Goal: Transaction & Acquisition: Obtain resource

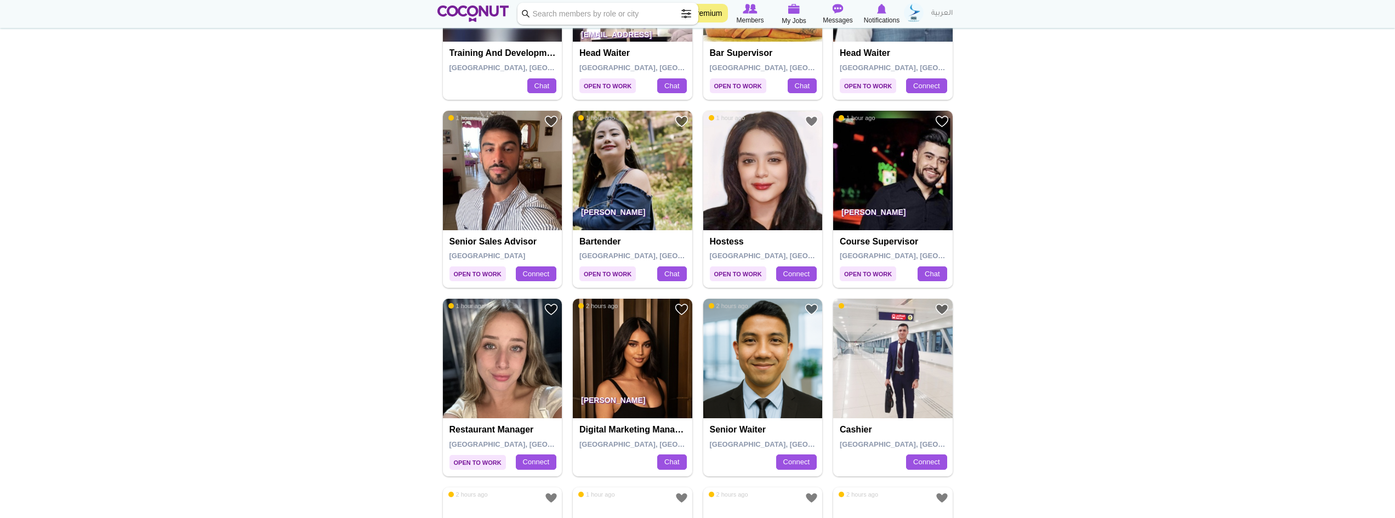
scroll to position [713, 0]
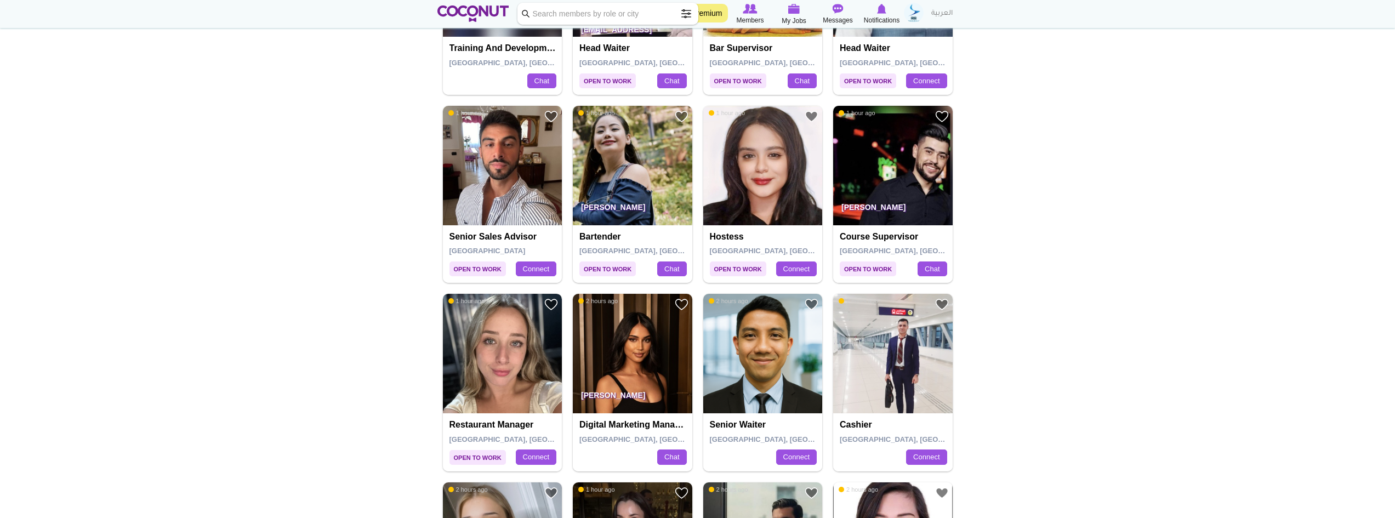
click at [498, 332] on img at bounding box center [502, 353] width 119 height 119
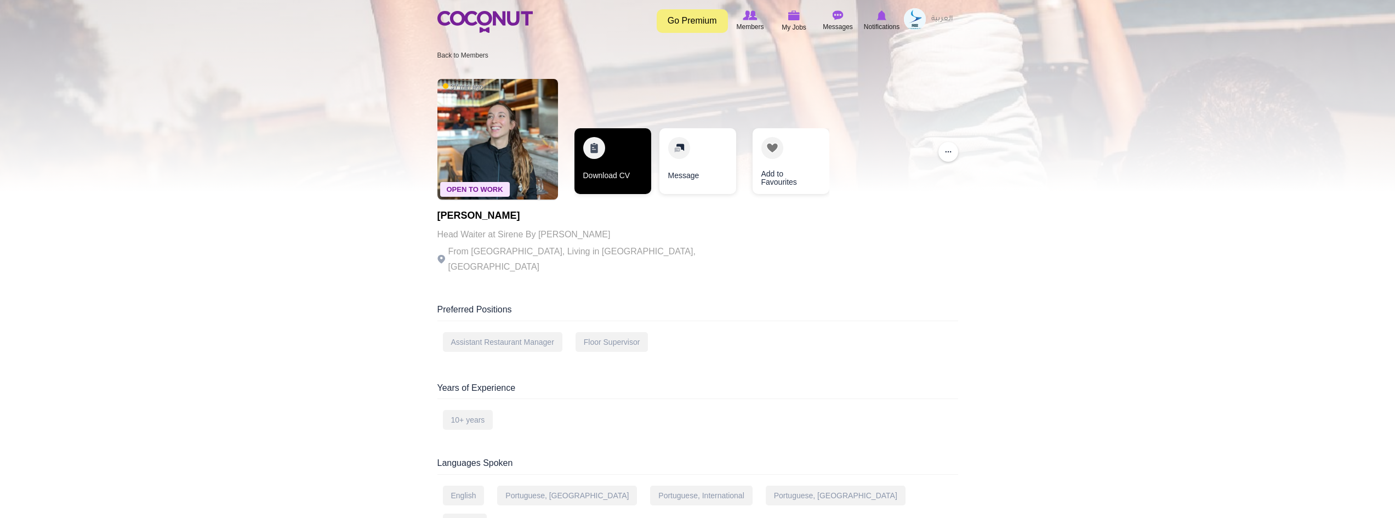
click at [622, 153] on link "Download CV" at bounding box center [612, 161] width 77 height 66
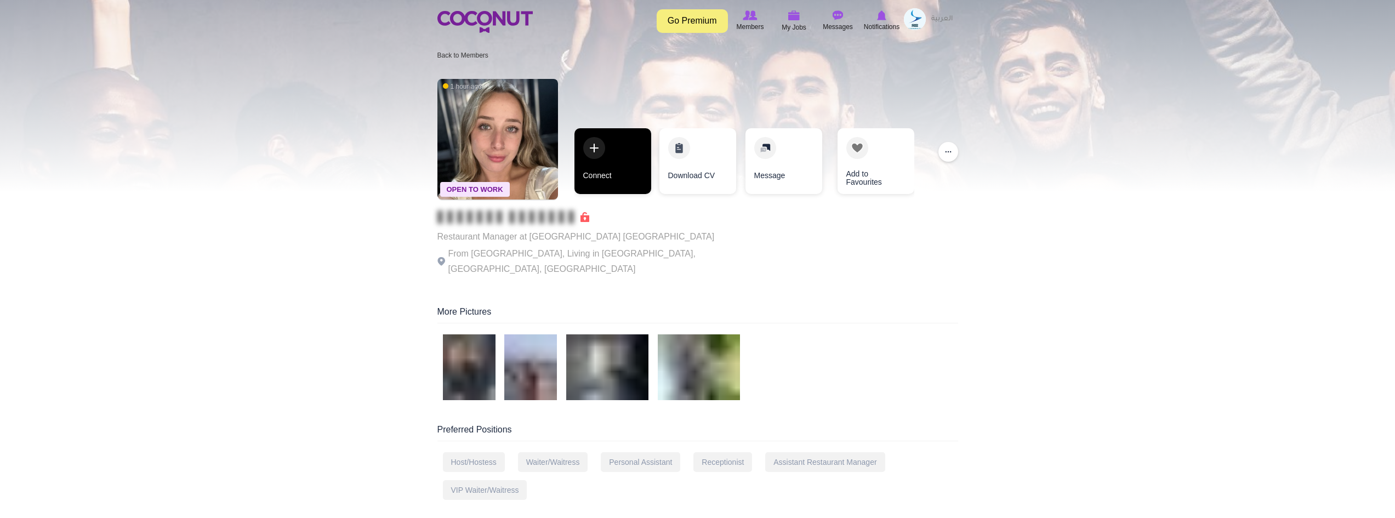
click at [594, 173] on link "Connect" at bounding box center [612, 161] width 77 height 66
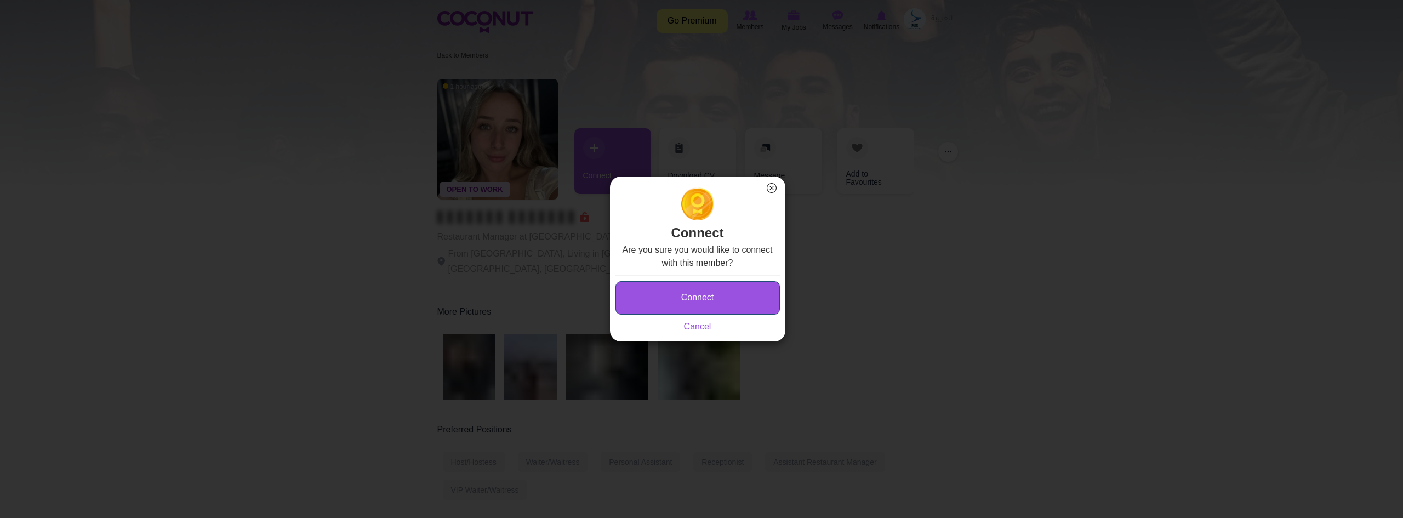
click at [715, 299] on button "Connect" at bounding box center [698, 297] width 164 height 33
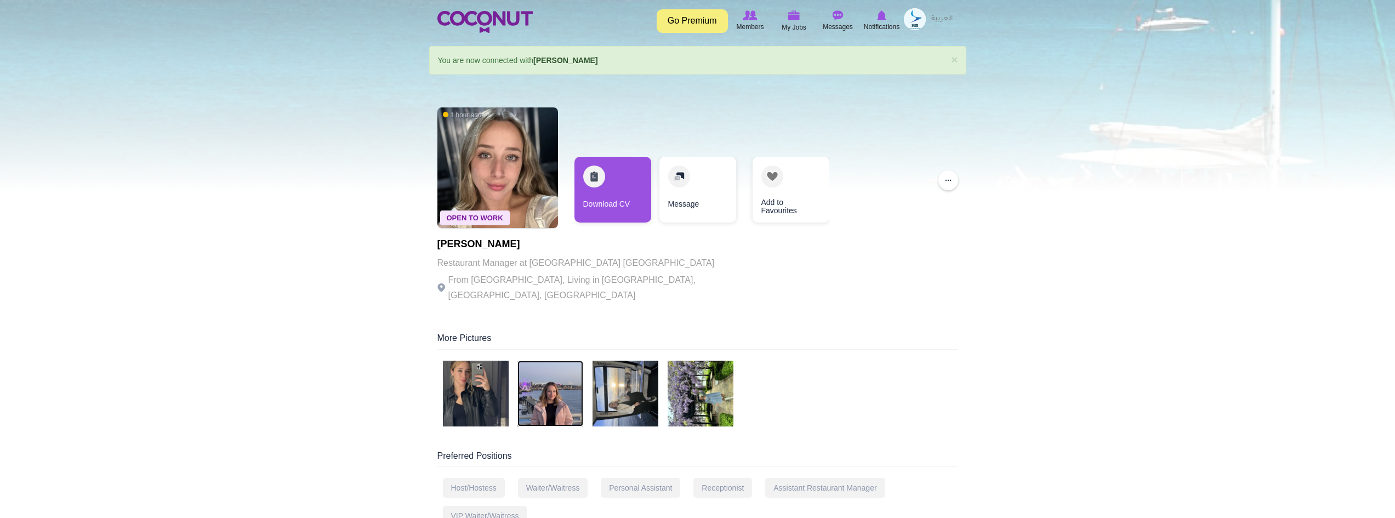
click at [545, 393] on img at bounding box center [550, 394] width 66 height 66
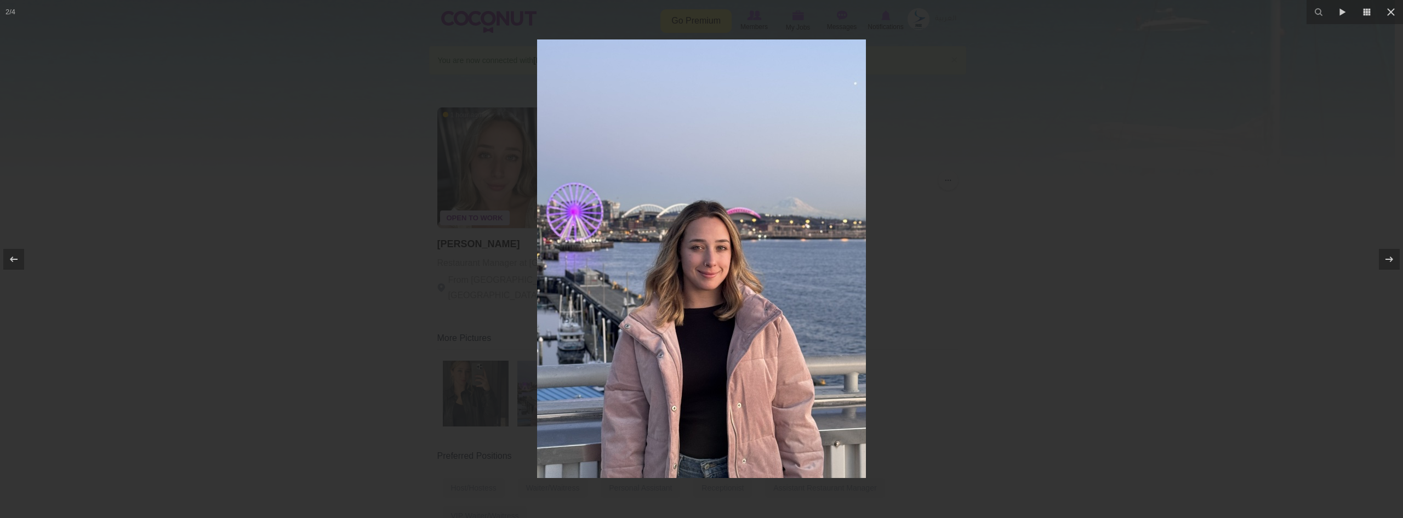
click at [1226, 205] on div at bounding box center [701, 259] width 1403 height 518
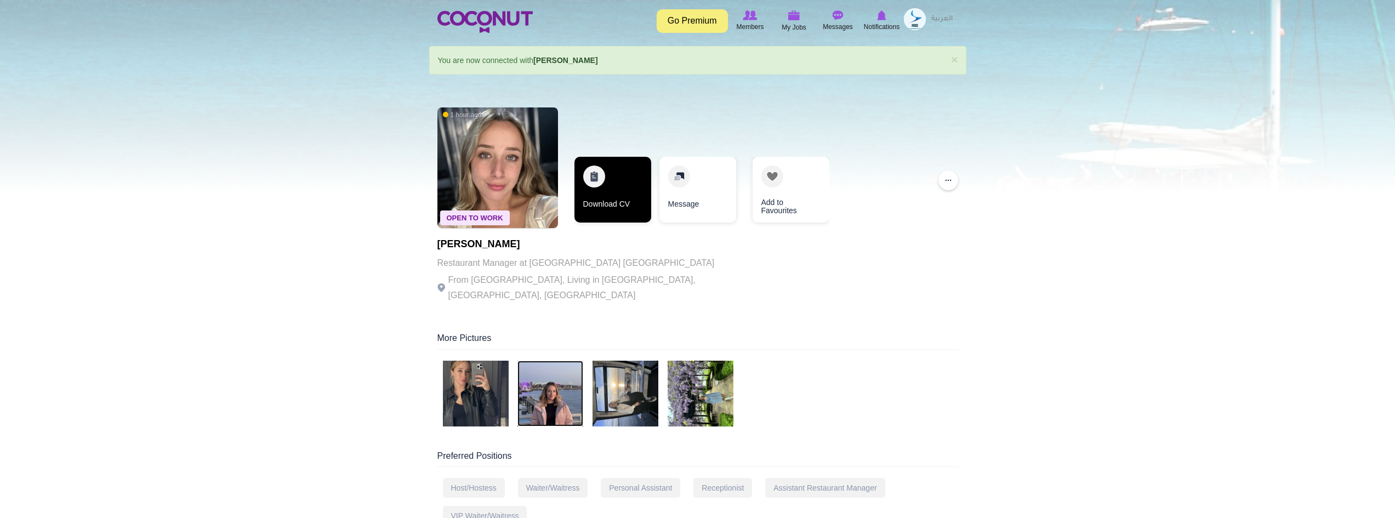
click at [612, 189] on link "Download CV" at bounding box center [612, 190] width 77 height 66
click at [457, 390] on img at bounding box center [476, 394] width 66 height 66
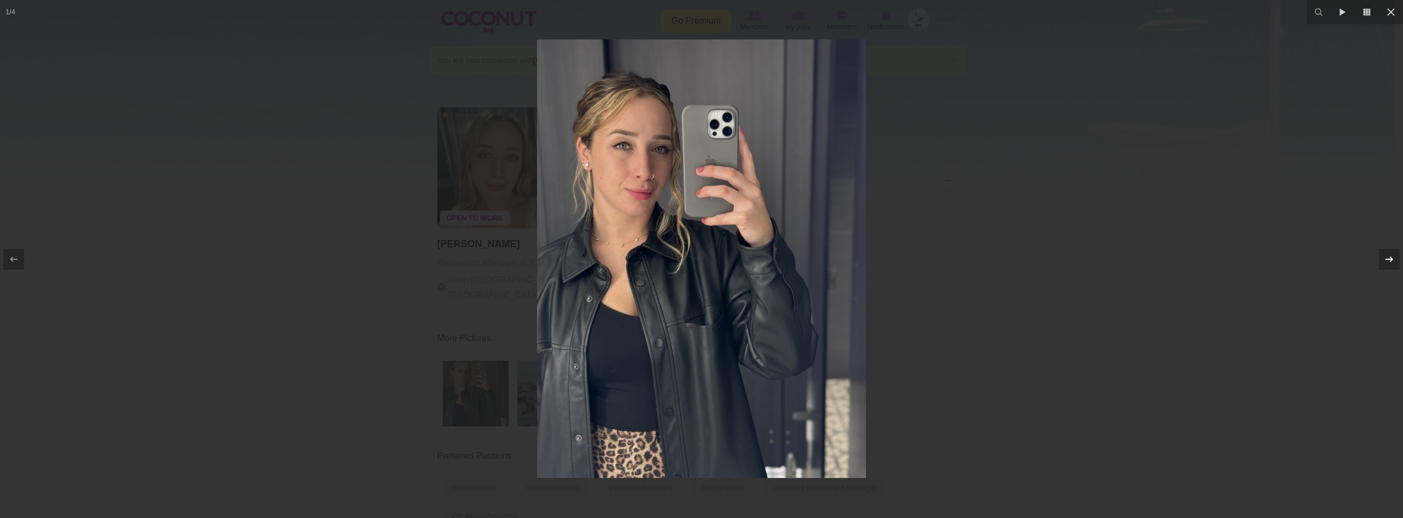
click at [1391, 257] on icon at bounding box center [1389, 259] width 13 height 13
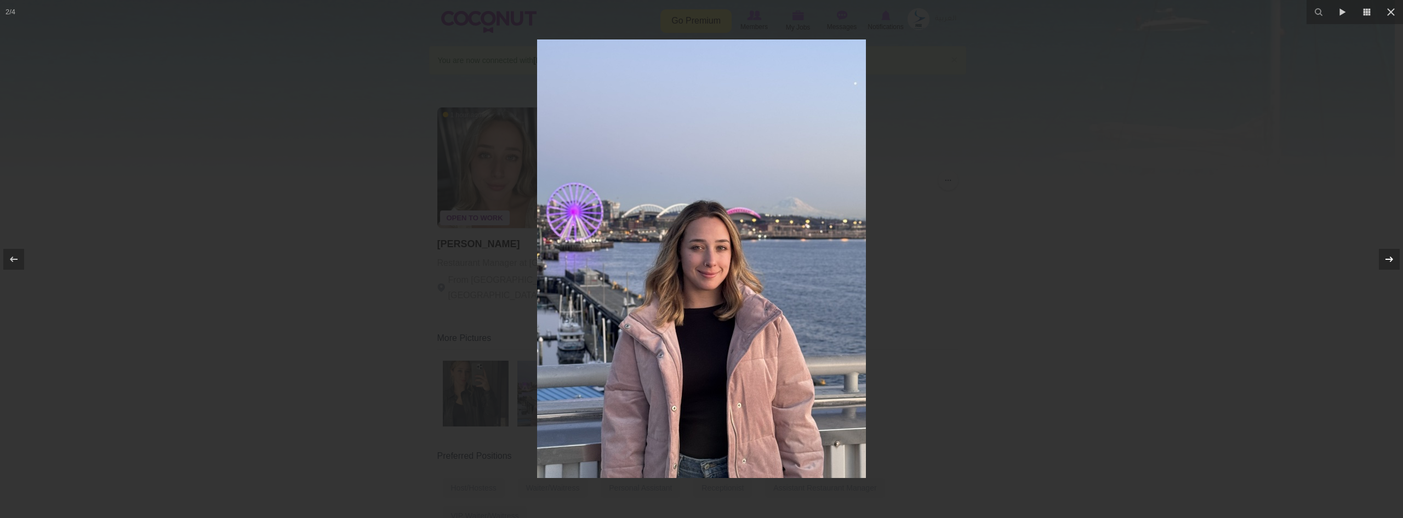
click at [1391, 257] on icon at bounding box center [1389, 259] width 13 height 13
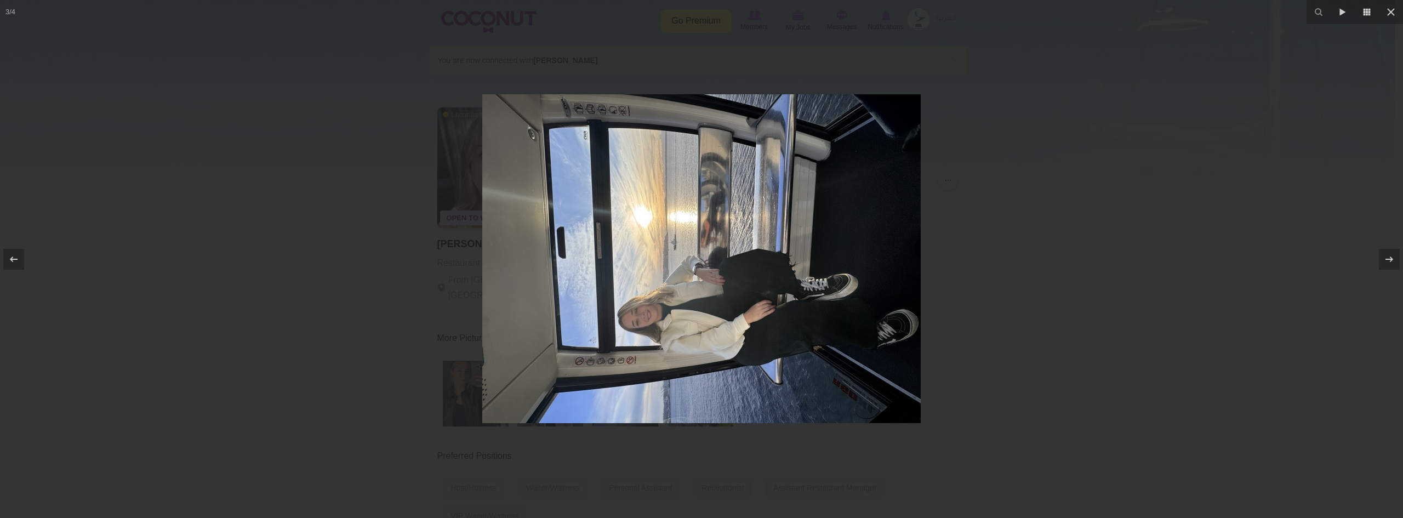
click at [1011, 260] on div at bounding box center [701, 259] width 1403 height 518
click at [1394, 258] on div at bounding box center [1389, 259] width 21 height 21
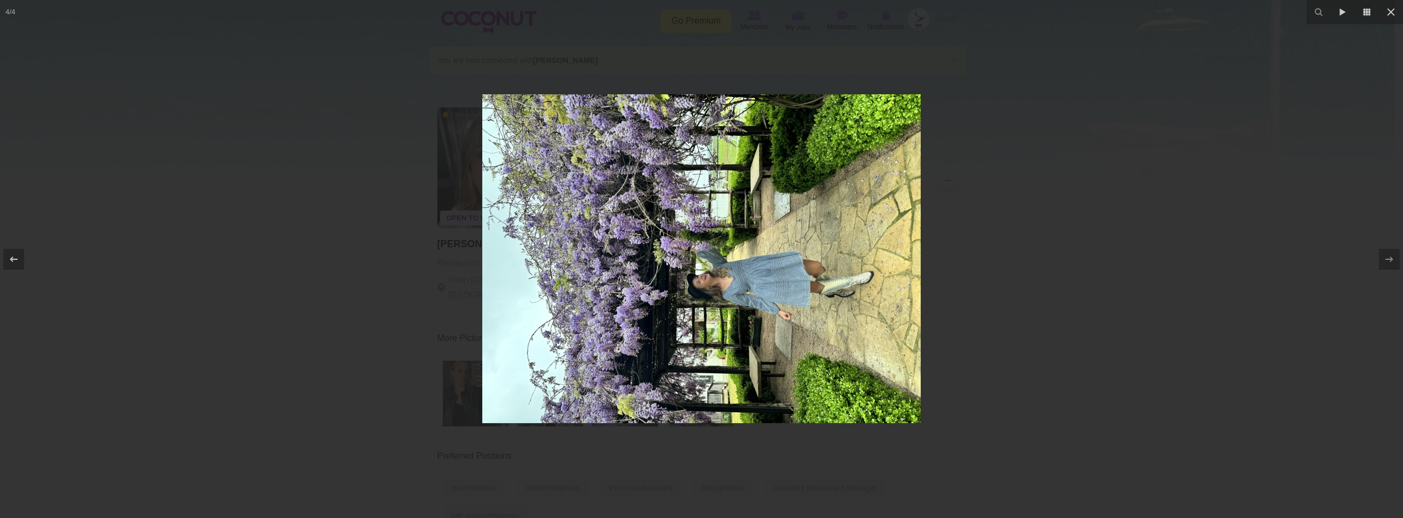
click at [1080, 305] on div at bounding box center [701, 259] width 1403 height 518
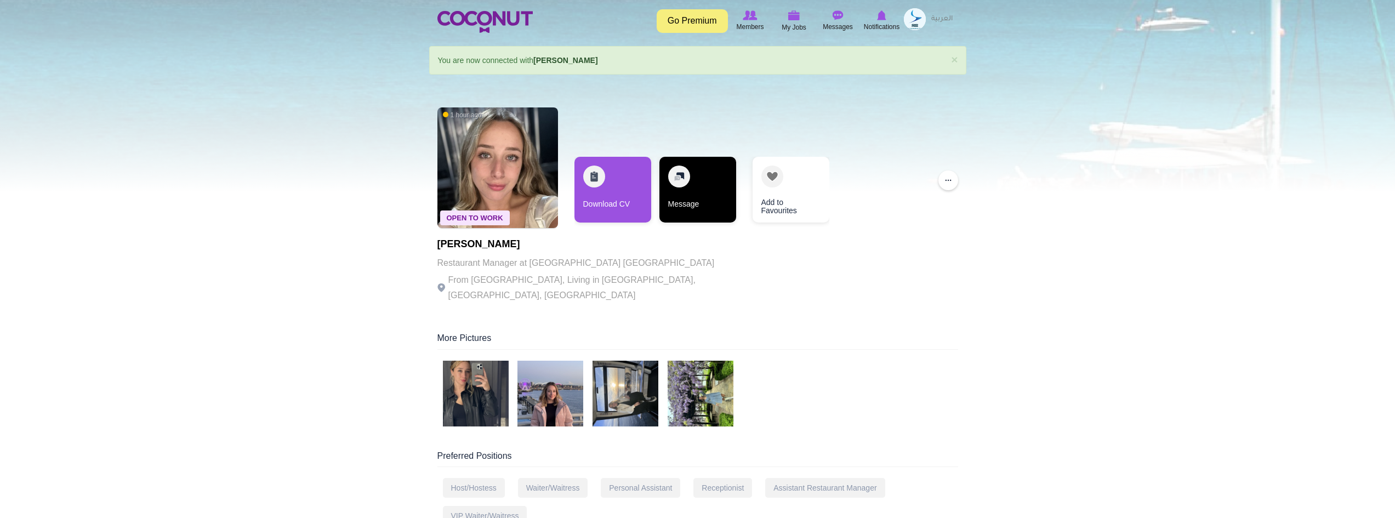
click at [690, 190] on link "Message" at bounding box center [697, 190] width 77 height 66
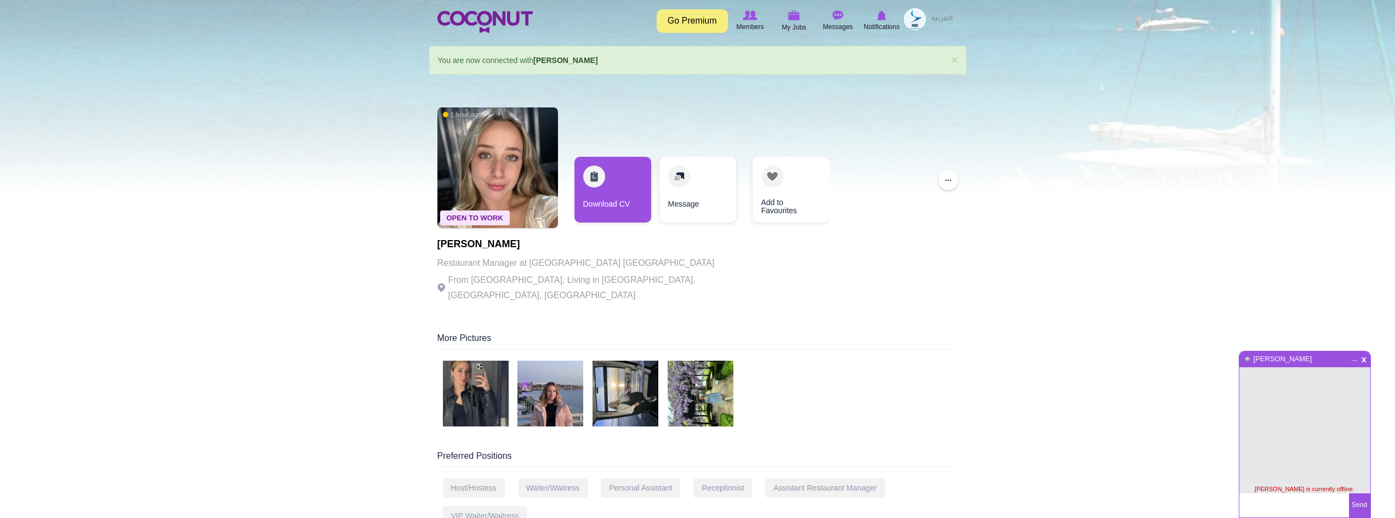
click at [1285, 505] on textarea at bounding box center [1294, 505] width 110 height 24
type textarea "hello [PERSON_NAME]"
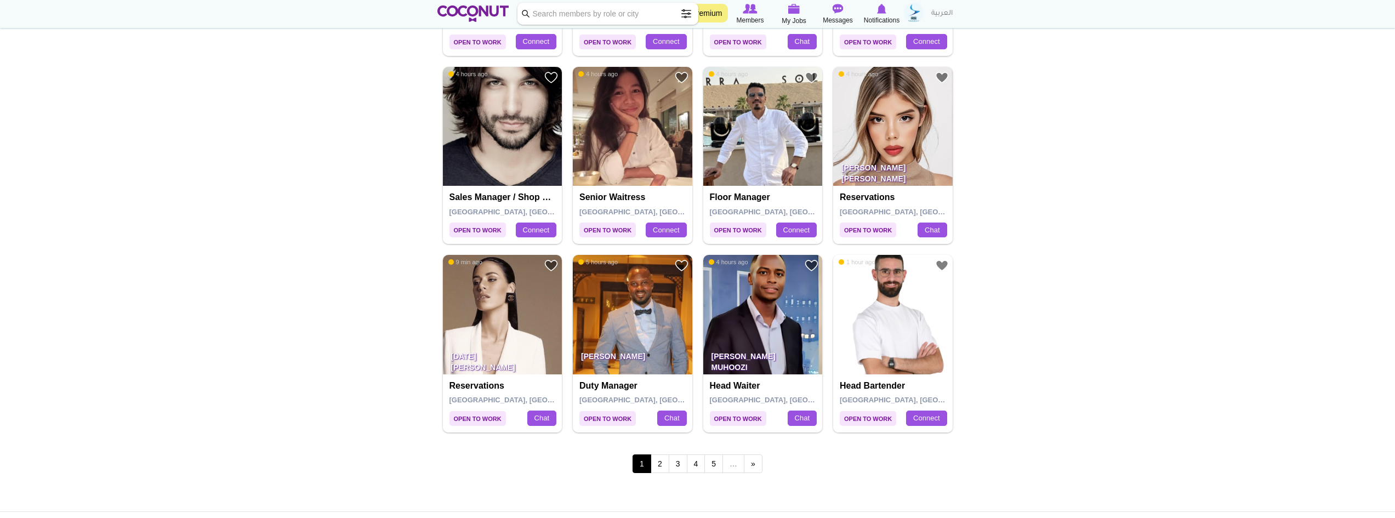
scroll to position [1754, 0]
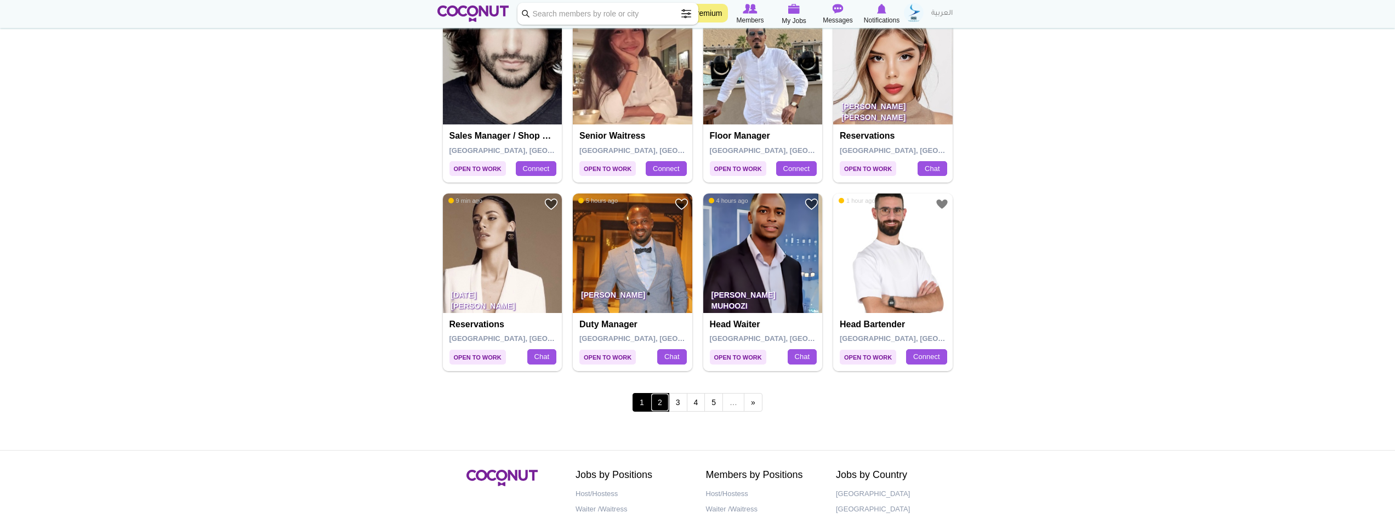
click at [663, 397] on link "2" at bounding box center [660, 402] width 19 height 19
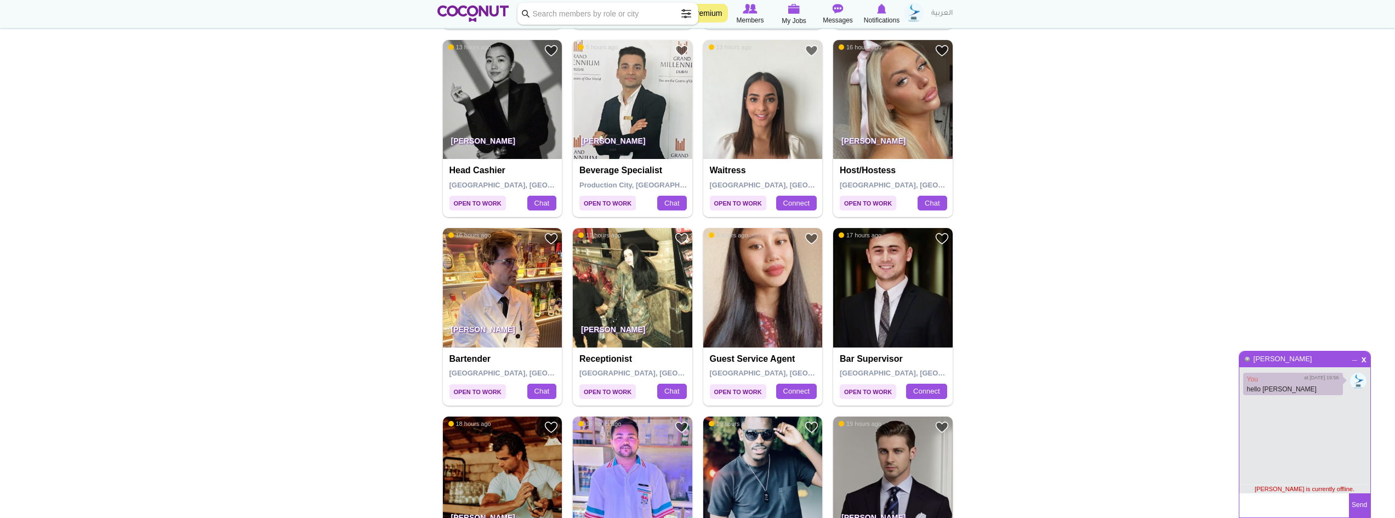
scroll to position [1151, 0]
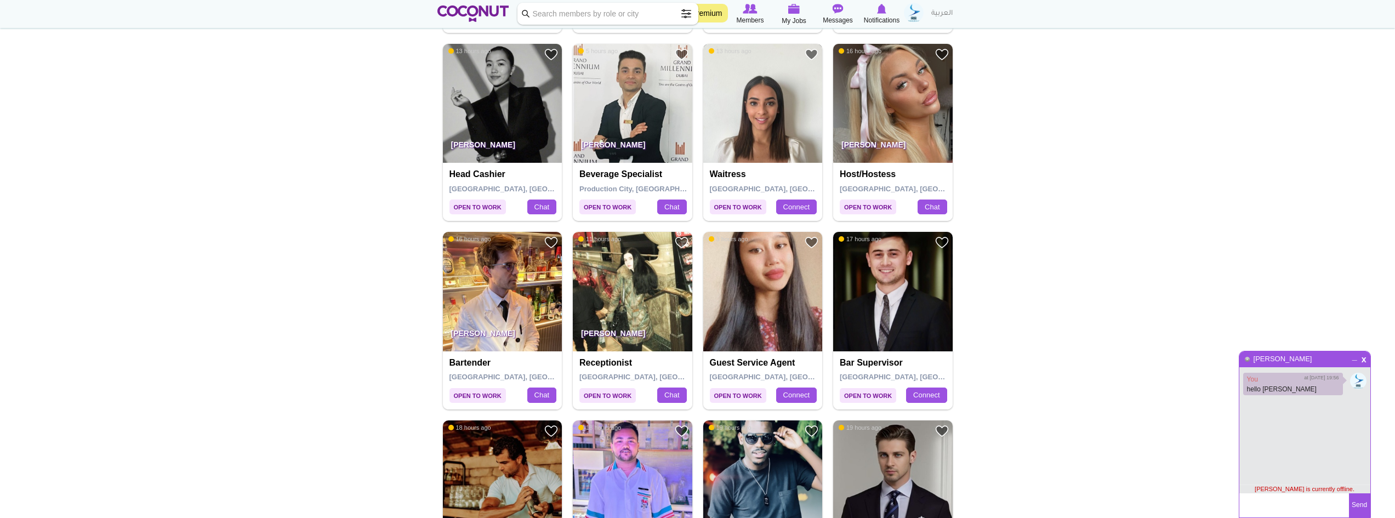
click at [771, 84] on img at bounding box center [762, 103] width 119 height 119
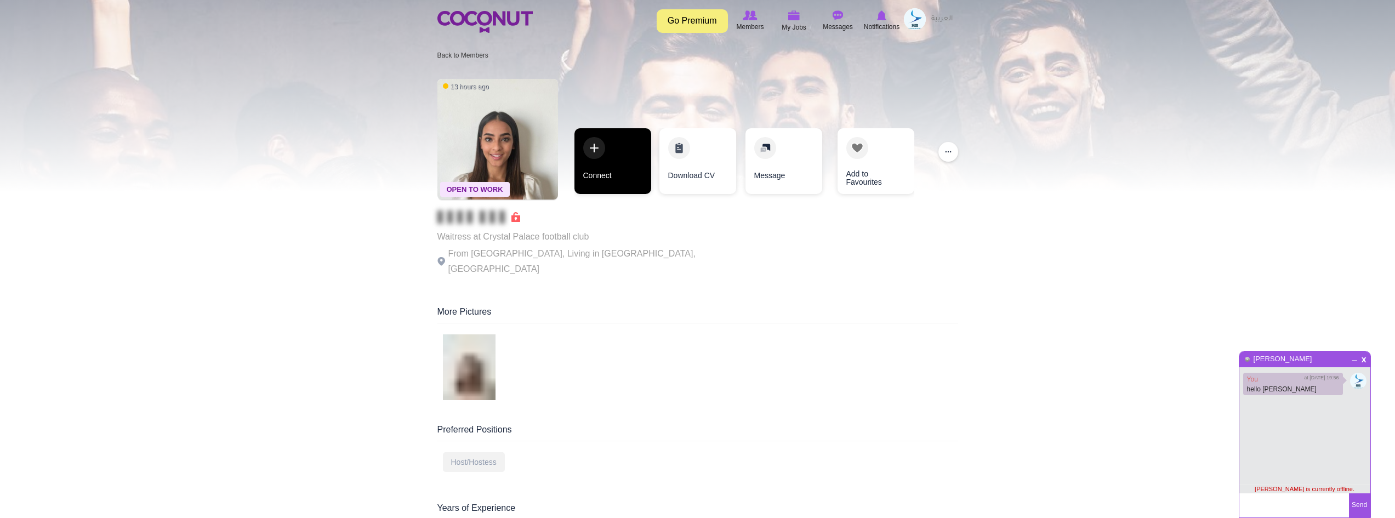
click at [609, 153] on link "Connect" at bounding box center [612, 161] width 77 height 66
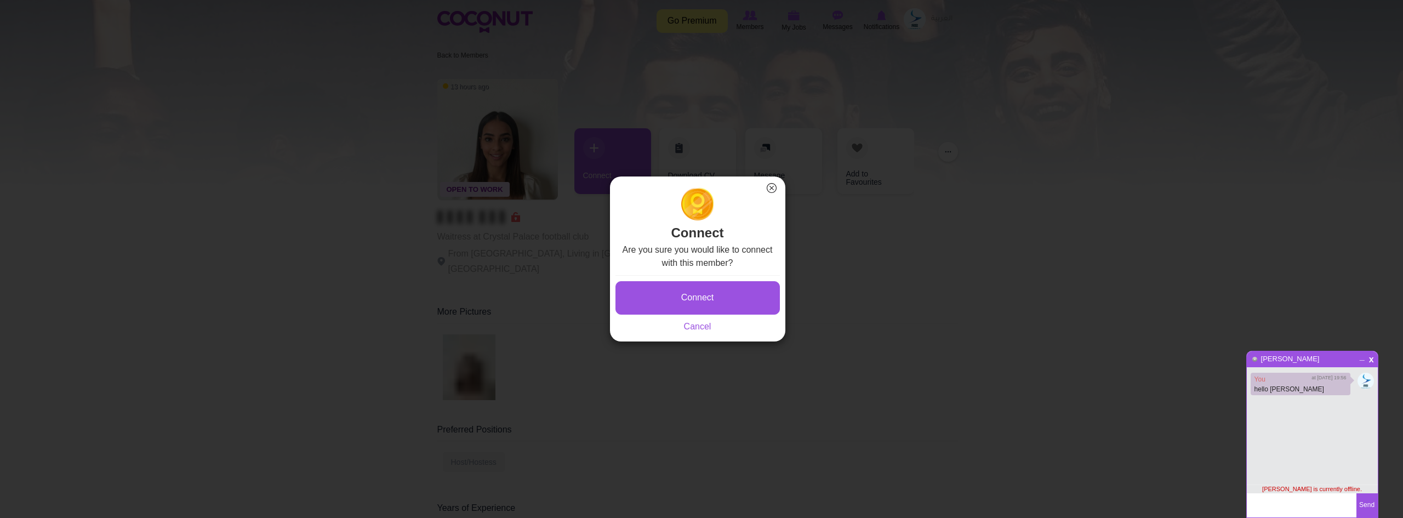
click at [676, 316] on div "Connect Saving... Cancel" at bounding box center [698, 304] width 164 height 58
click at [676, 300] on button "Connect" at bounding box center [698, 297] width 164 height 33
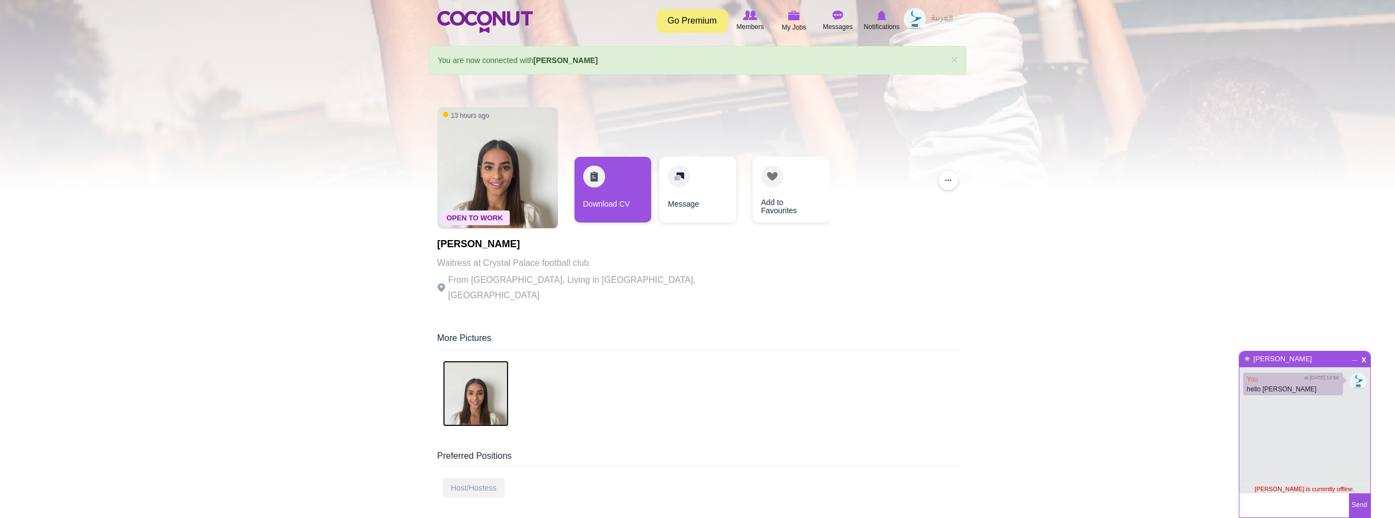
click at [477, 391] on img at bounding box center [476, 394] width 66 height 66
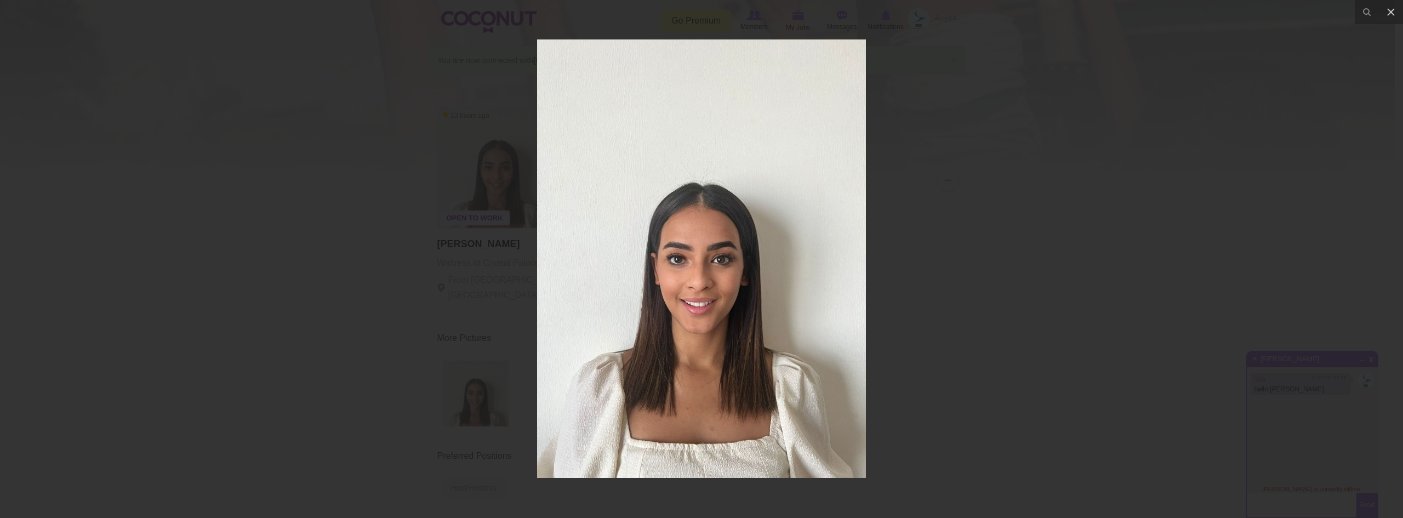
drag, startPoint x: 1060, startPoint y: 292, endPoint x: 904, endPoint y: 251, distance: 161.0
click at [1060, 292] on div at bounding box center [701, 259] width 1403 height 518
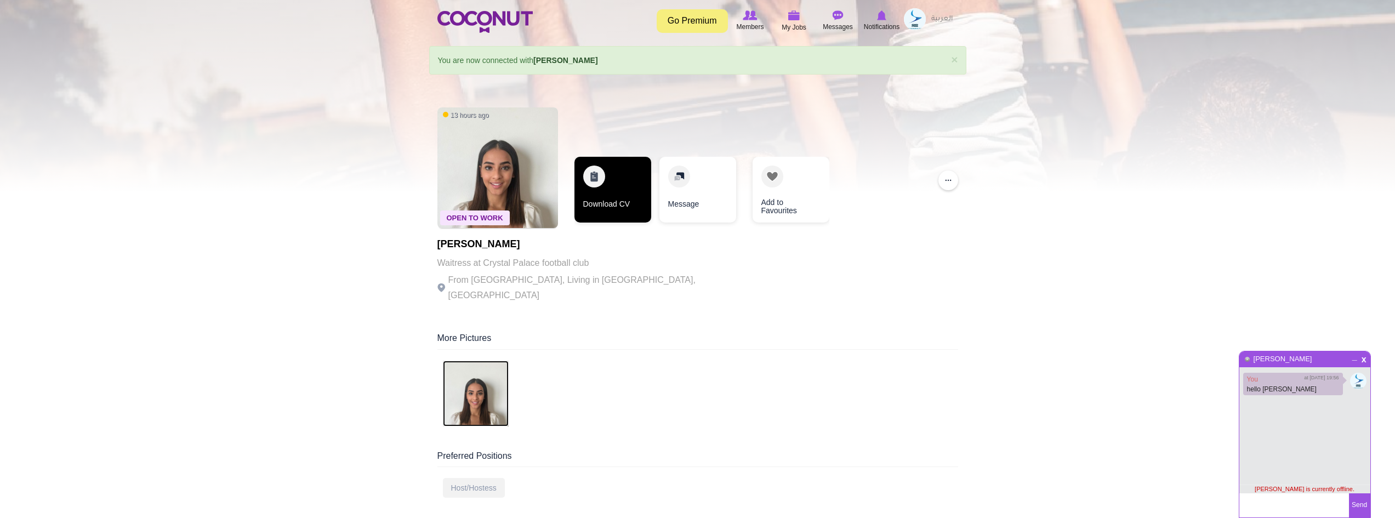
click at [606, 184] on link "Download CV" at bounding box center [612, 190] width 77 height 66
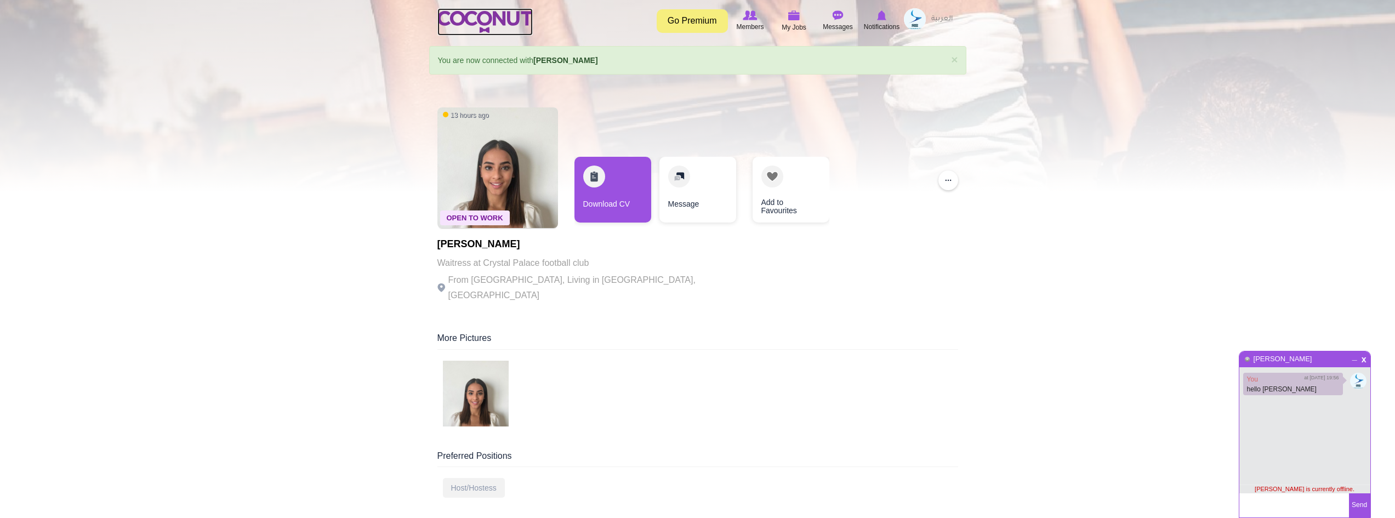
click at [460, 26] on img at bounding box center [484, 22] width 95 height 22
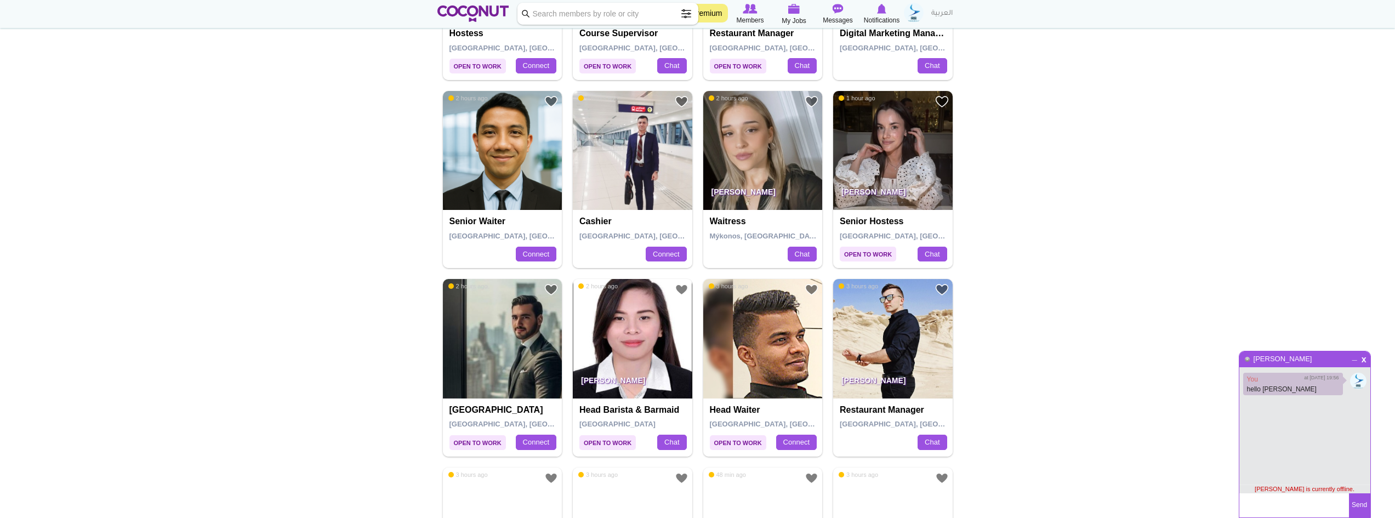
scroll to position [1151, 0]
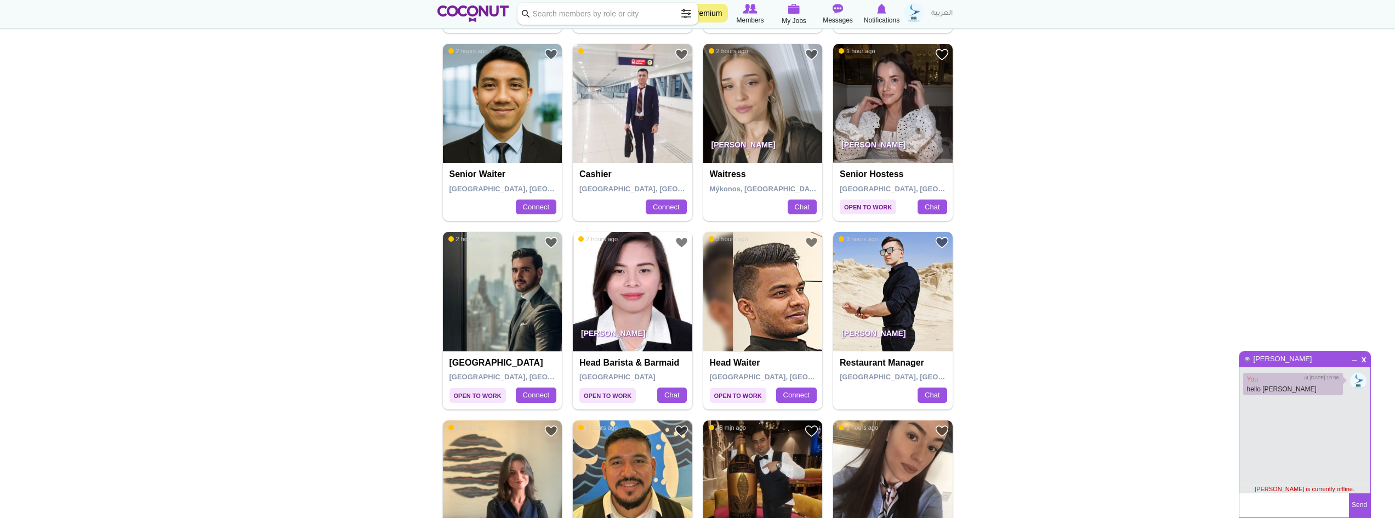
click at [724, 75] on img at bounding box center [762, 103] width 119 height 119
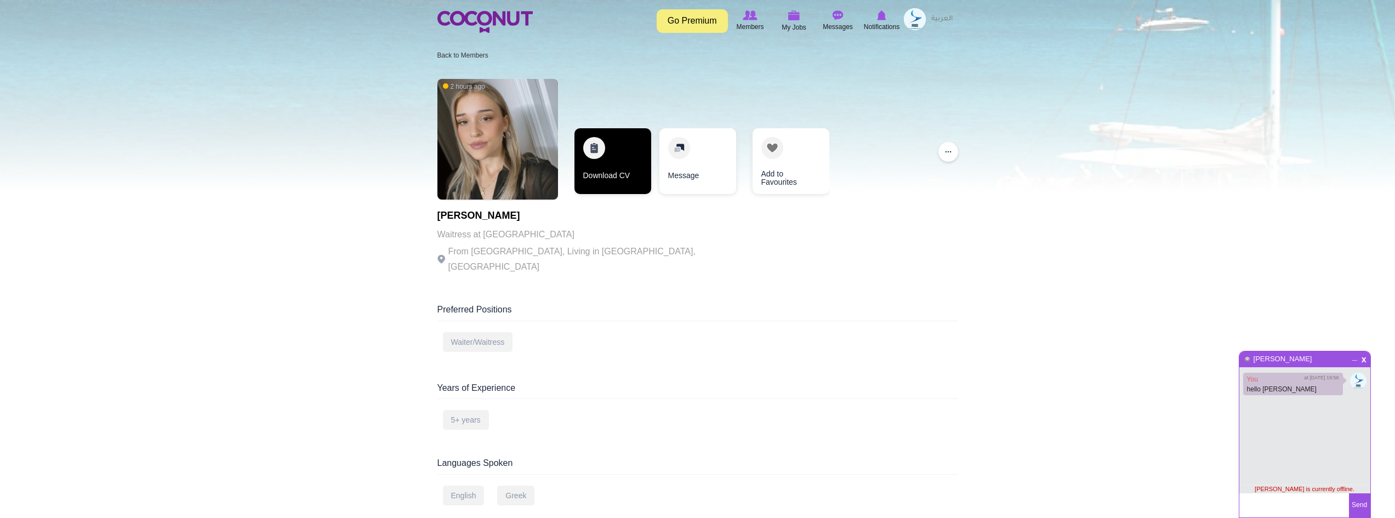
click at [619, 160] on link "Download CV" at bounding box center [612, 161] width 77 height 66
drag, startPoint x: 593, startPoint y: 175, endPoint x: 599, endPoint y: 175, distance: 6.1
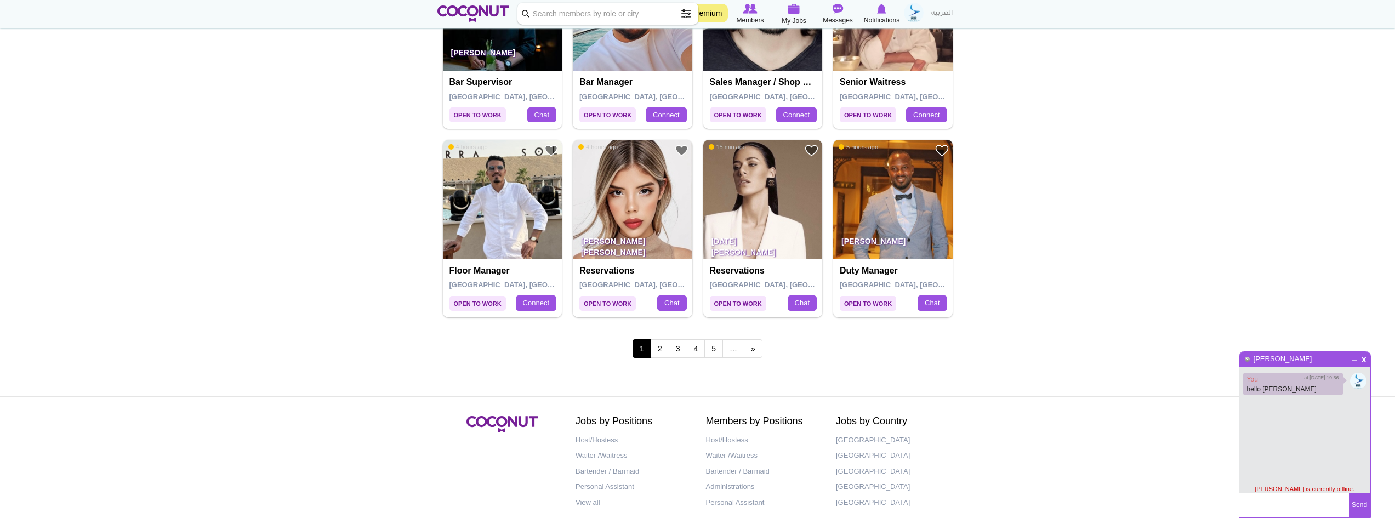
scroll to position [1814, 0]
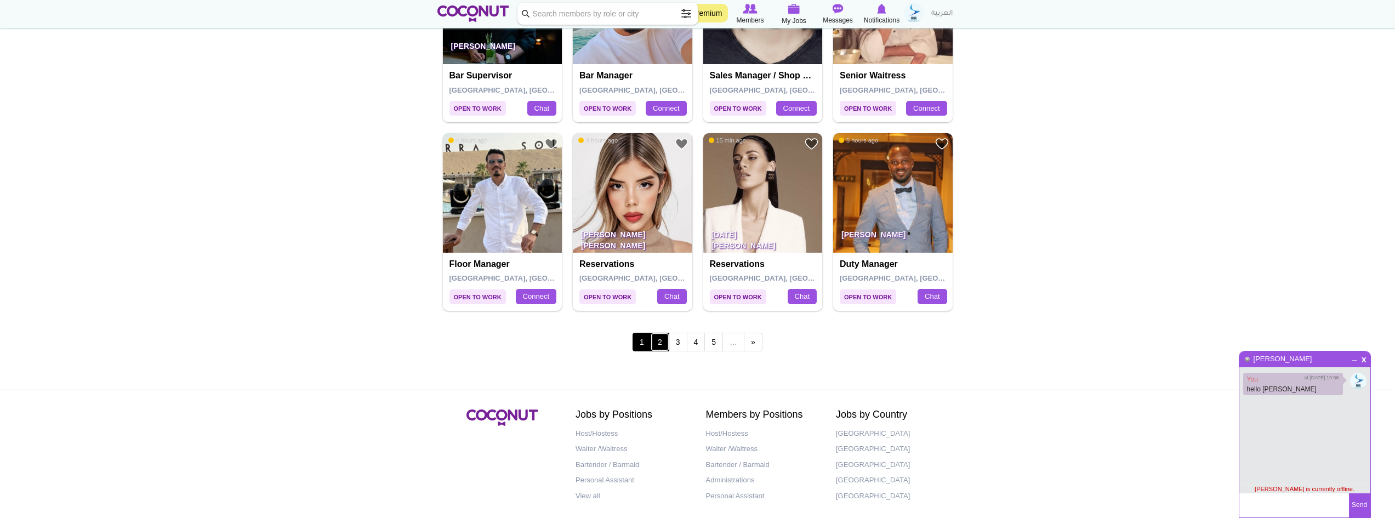
click at [664, 343] on link "2" at bounding box center [660, 342] width 19 height 19
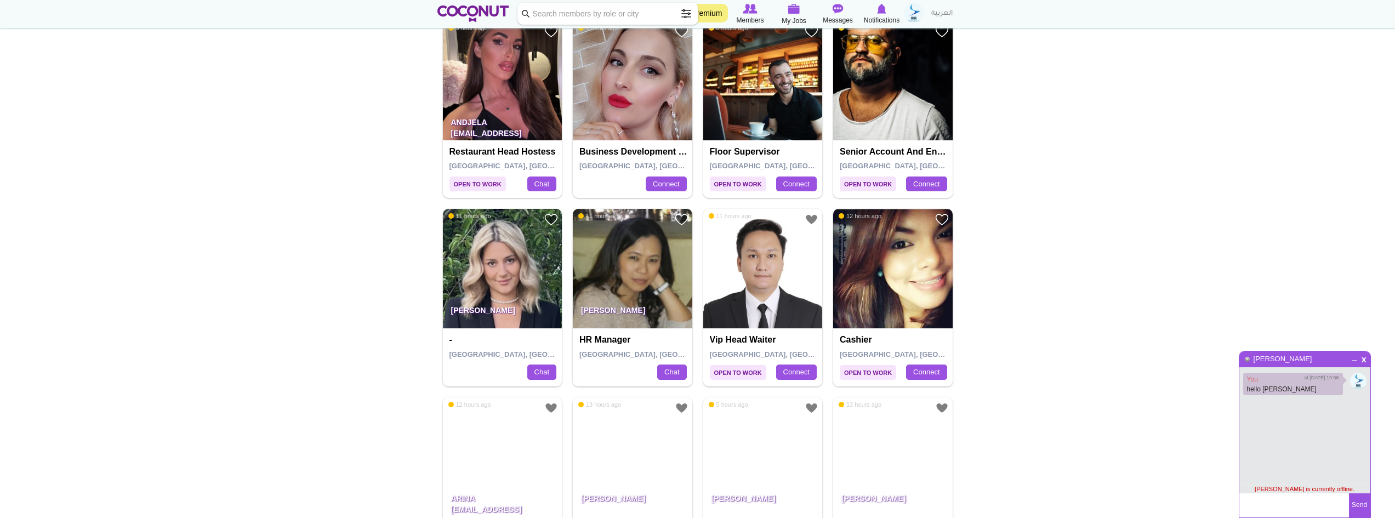
scroll to position [932, 0]
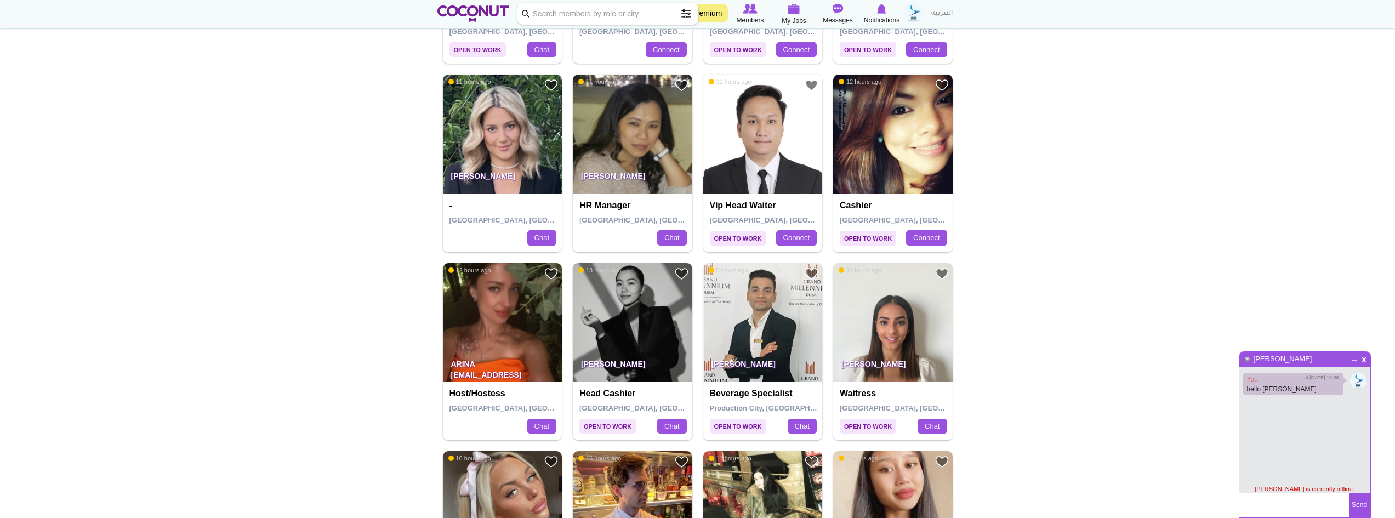
click at [619, 342] on img at bounding box center [632, 322] width 119 height 119
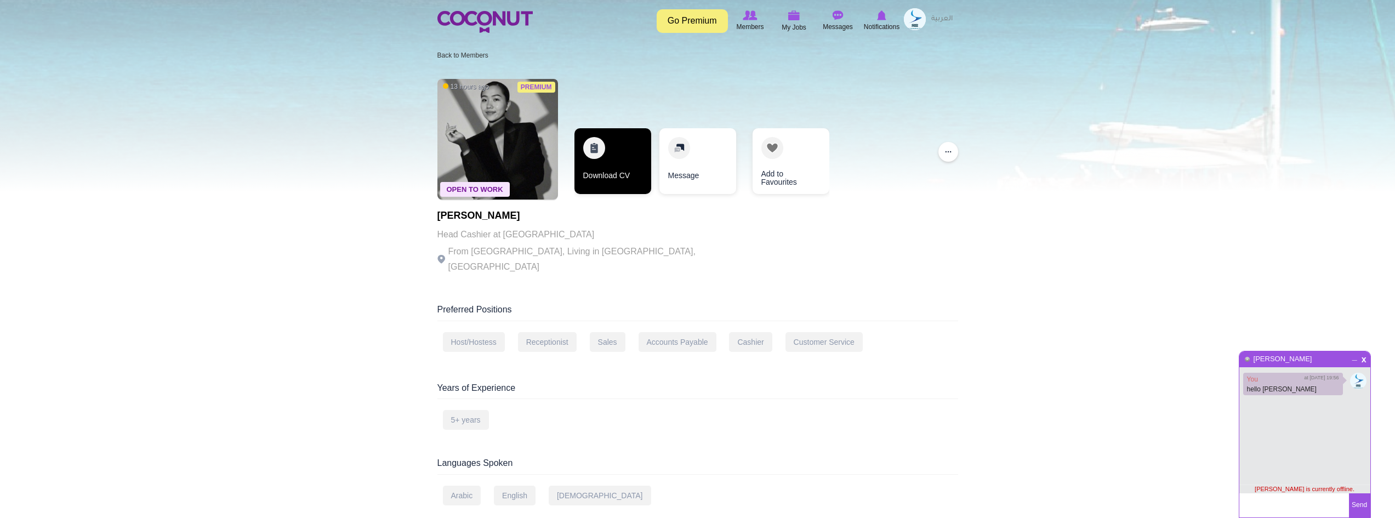
click at [608, 196] on div "Download CV" at bounding box center [612, 163] width 77 height 71
click at [618, 179] on link "Download CV" at bounding box center [612, 161] width 77 height 66
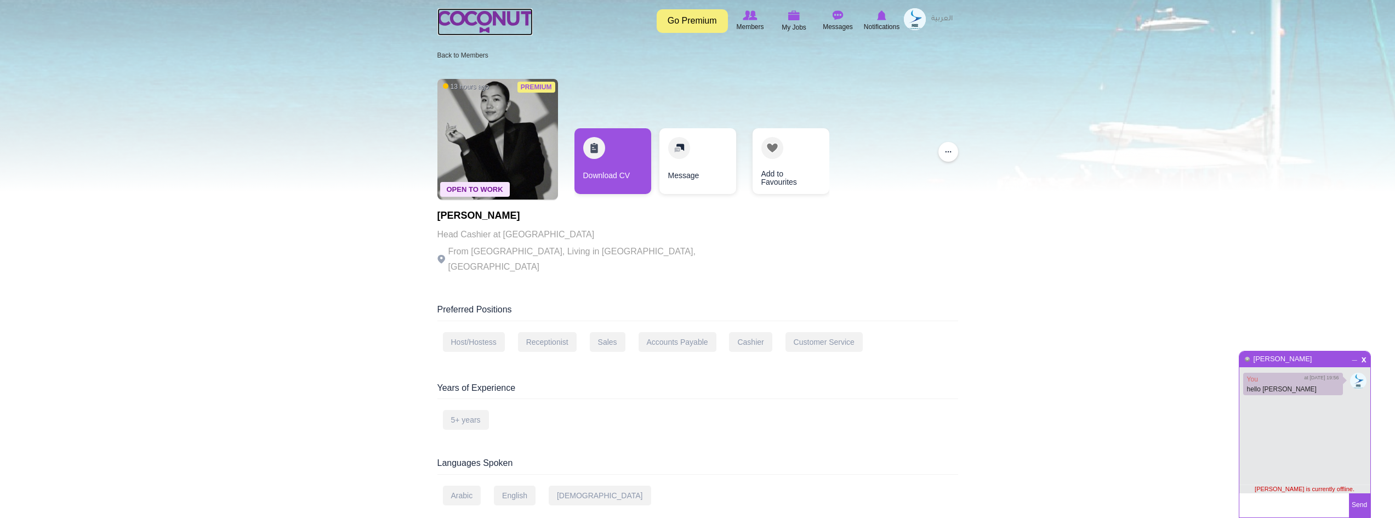
click at [526, 29] on img at bounding box center [484, 22] width 95 height 22
click at [1362, 357] on span "x" at bounding box center [1363, 358] width 9 height 8
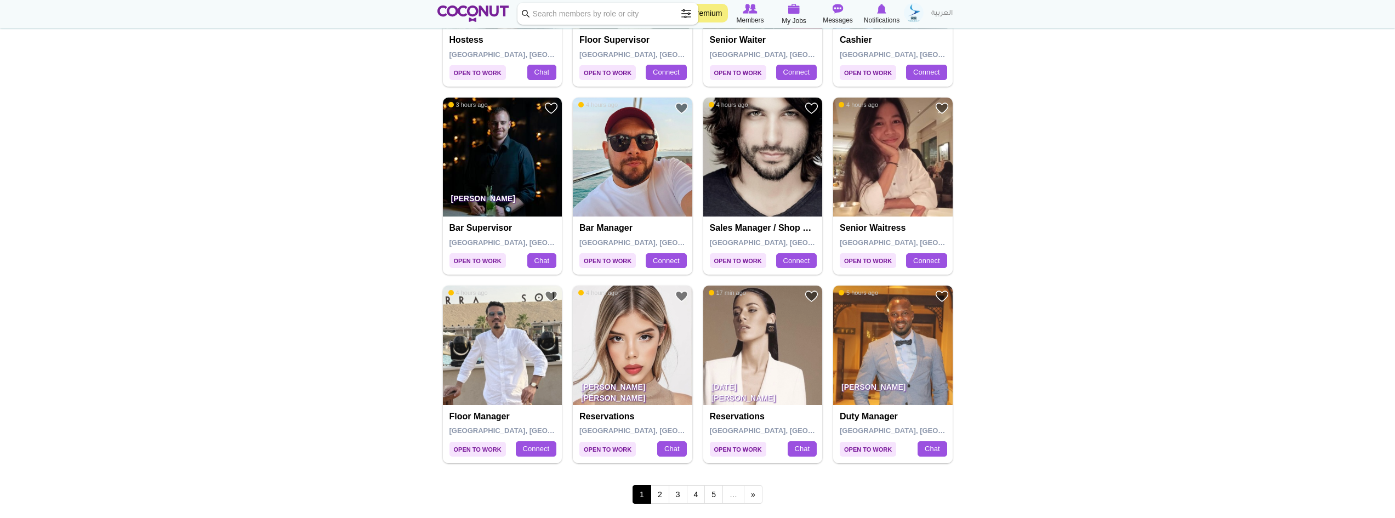
scroll to position [1699, 0]
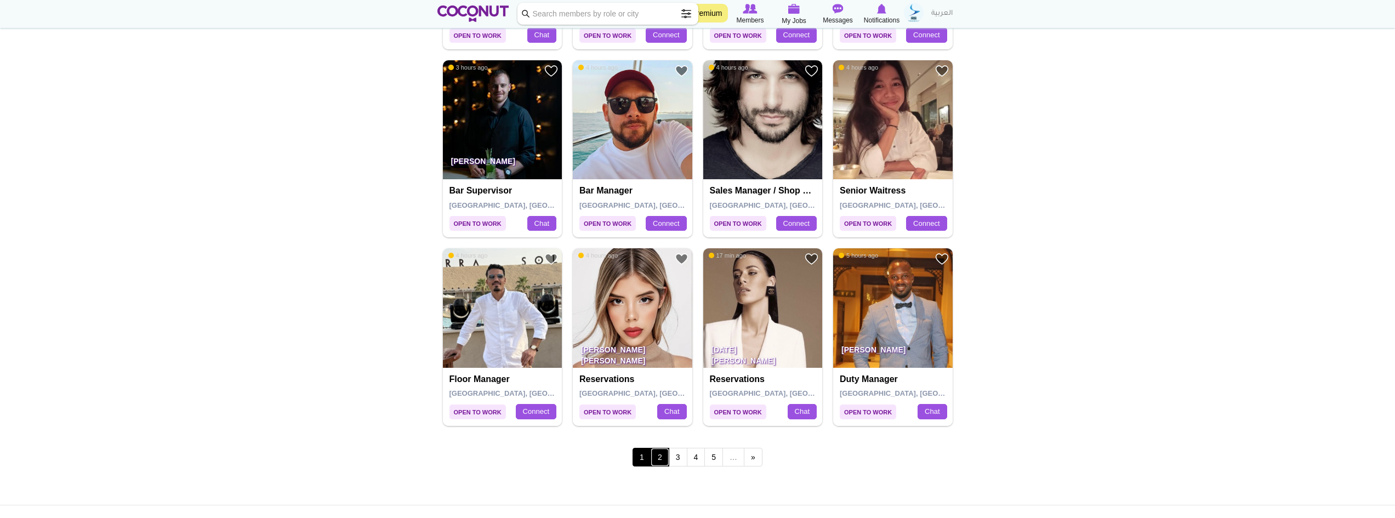
click at [664, 458] on link "2" at bounding box center [660, 457] width 19 height 19
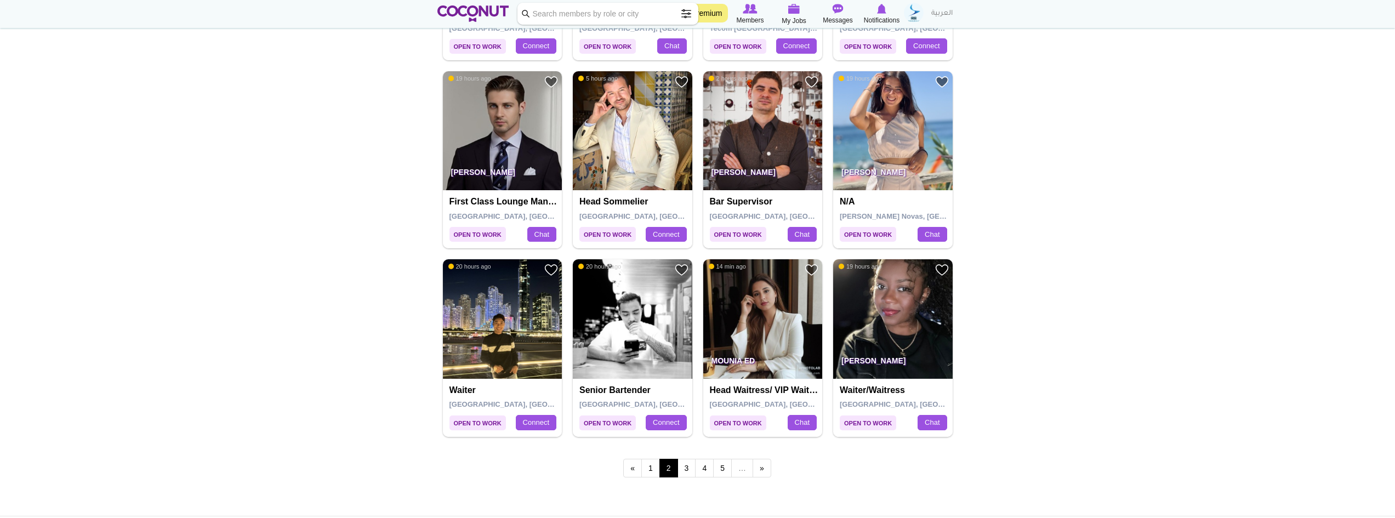
scroll to position [1863, 0]
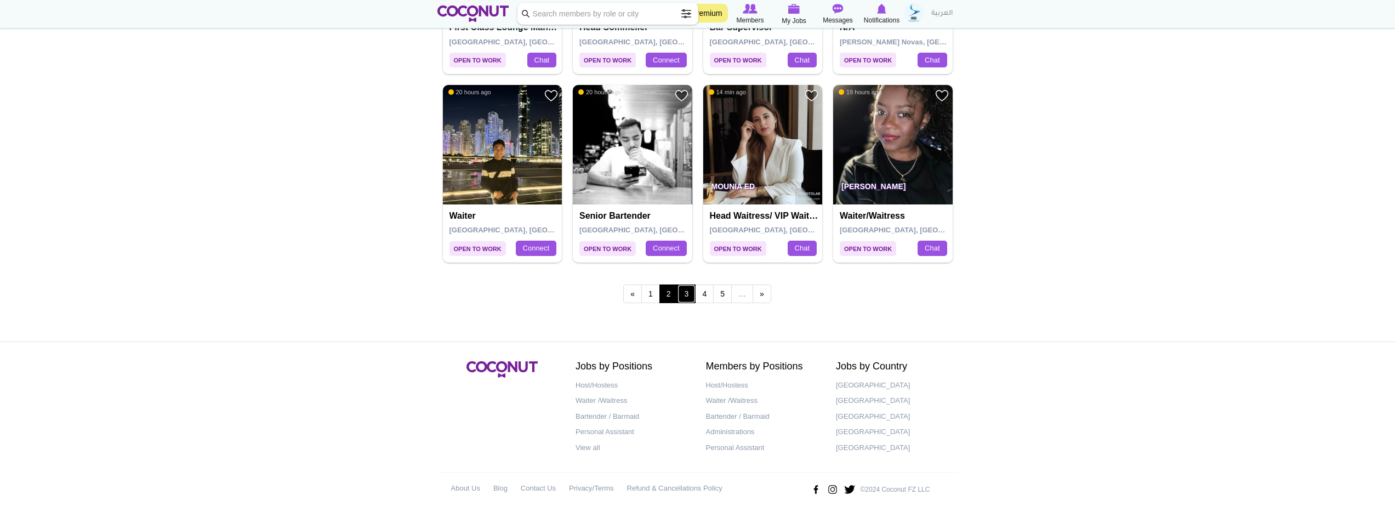
click at [691, 297] on link "3" at bounding box center [686, 293] width 19 height 19
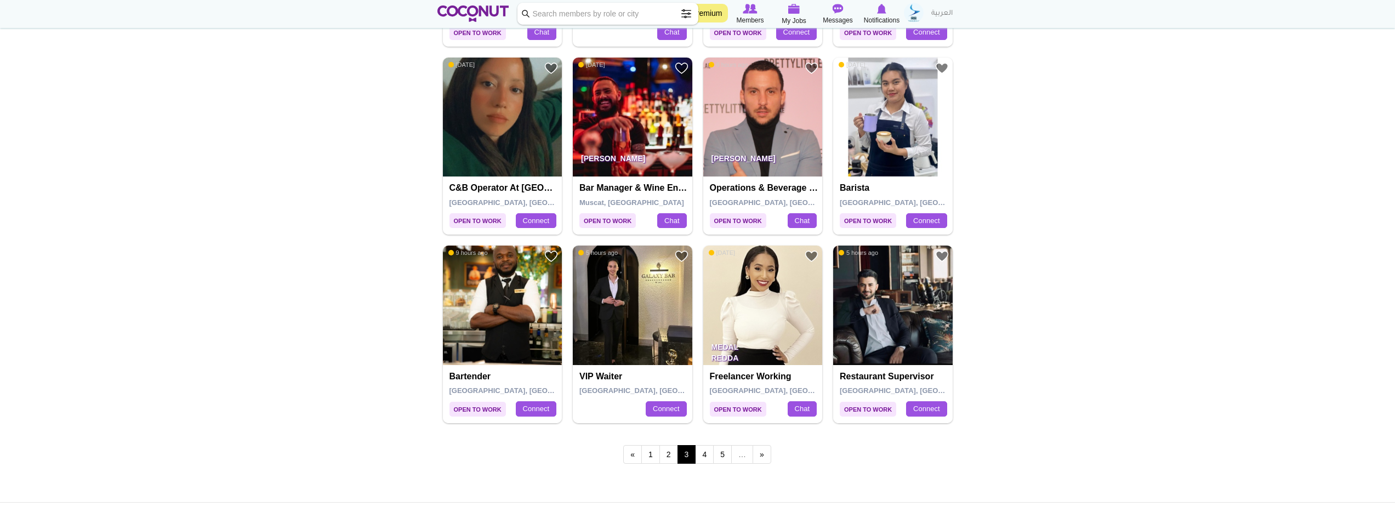
scroll to position [1754, 0]
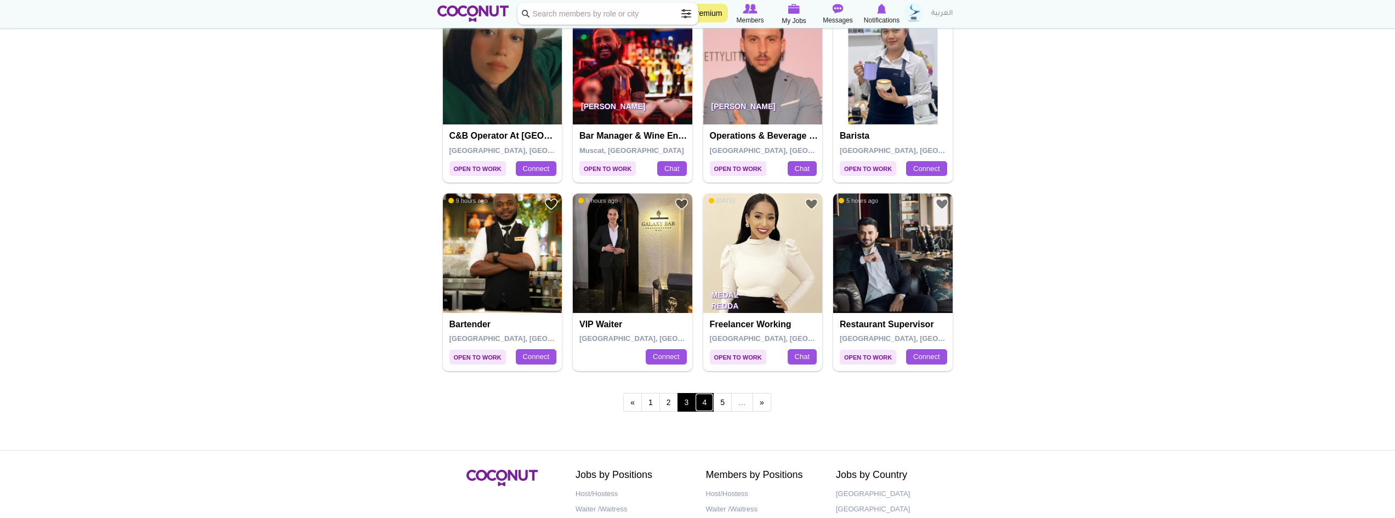
click at [708, 404] on link "4" at bounding box center [704, 402] width 19 height 19
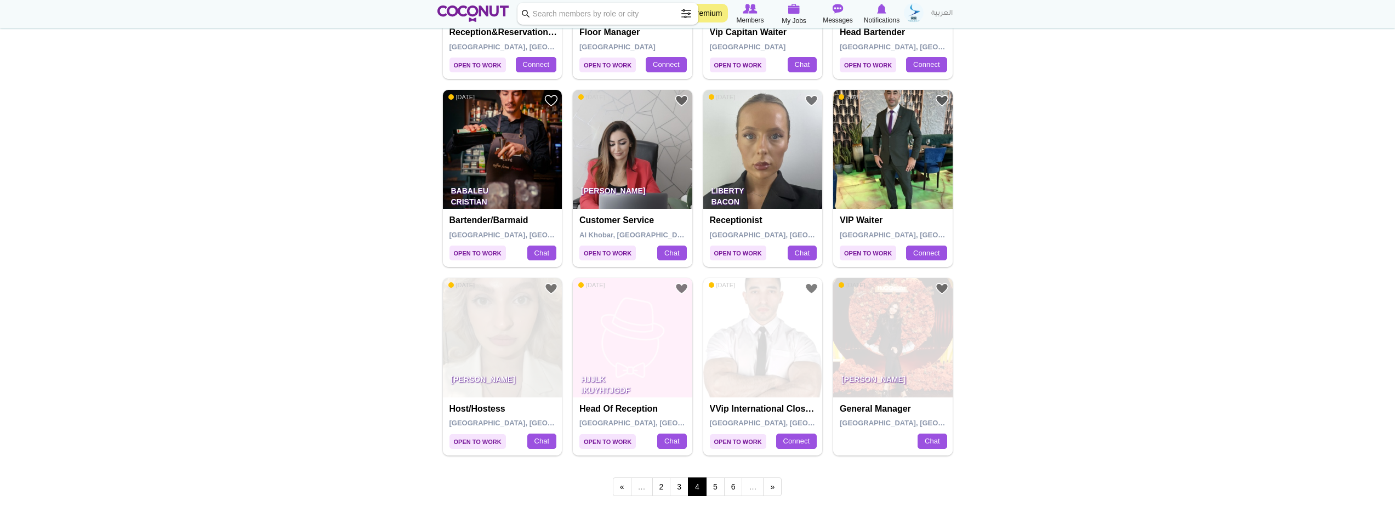
scroll to position [1699, 0]
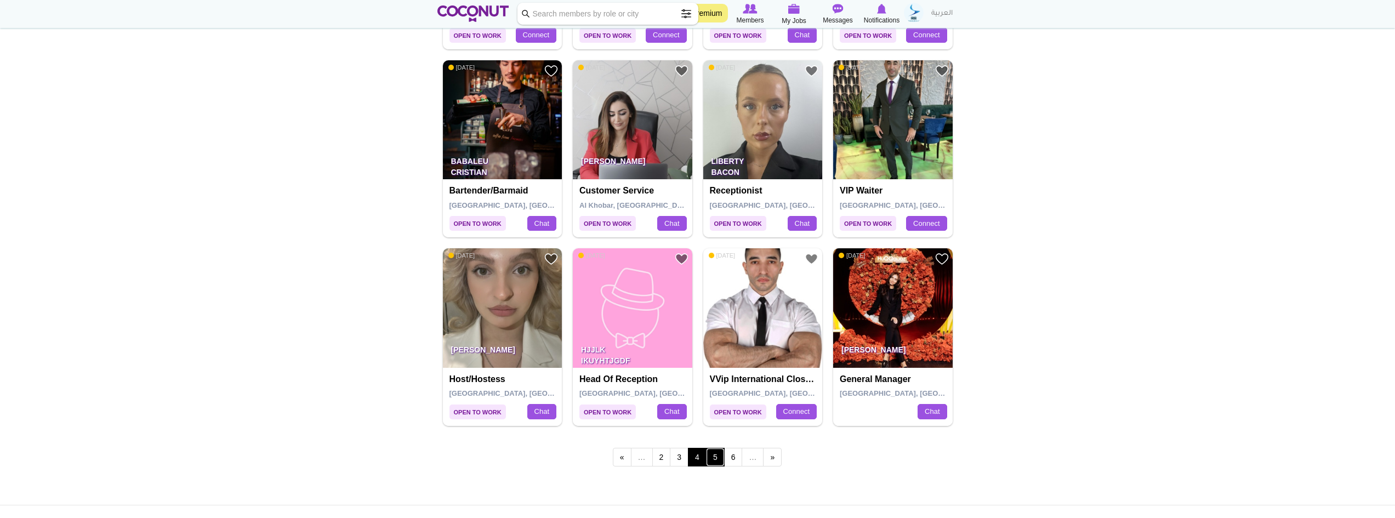
click at [716, 459] on link "5" at bounding box center [715, 457] width 19 height 19
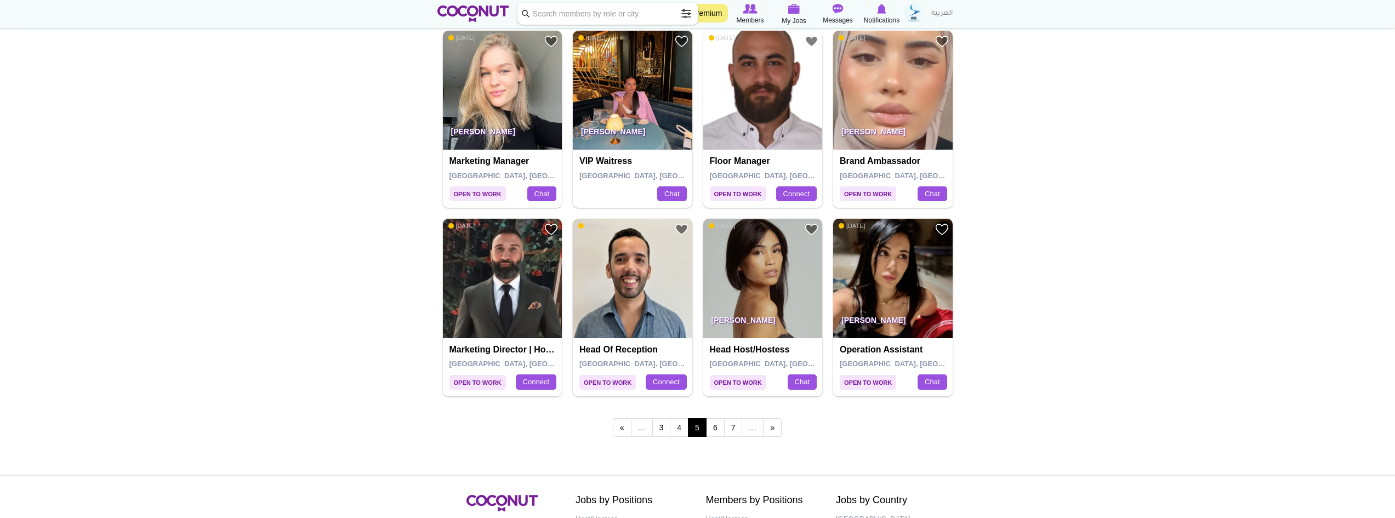
scroll to position [1863, 0]
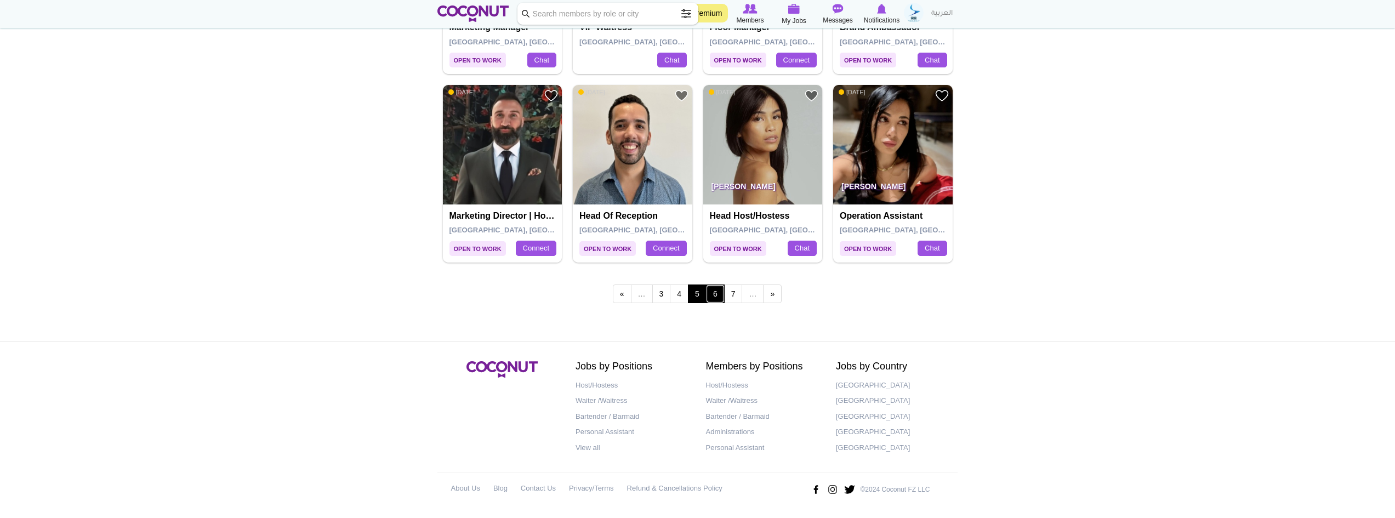
click at [717, 298] on link "6" at bounding box center [715, 293] width 19 height 19
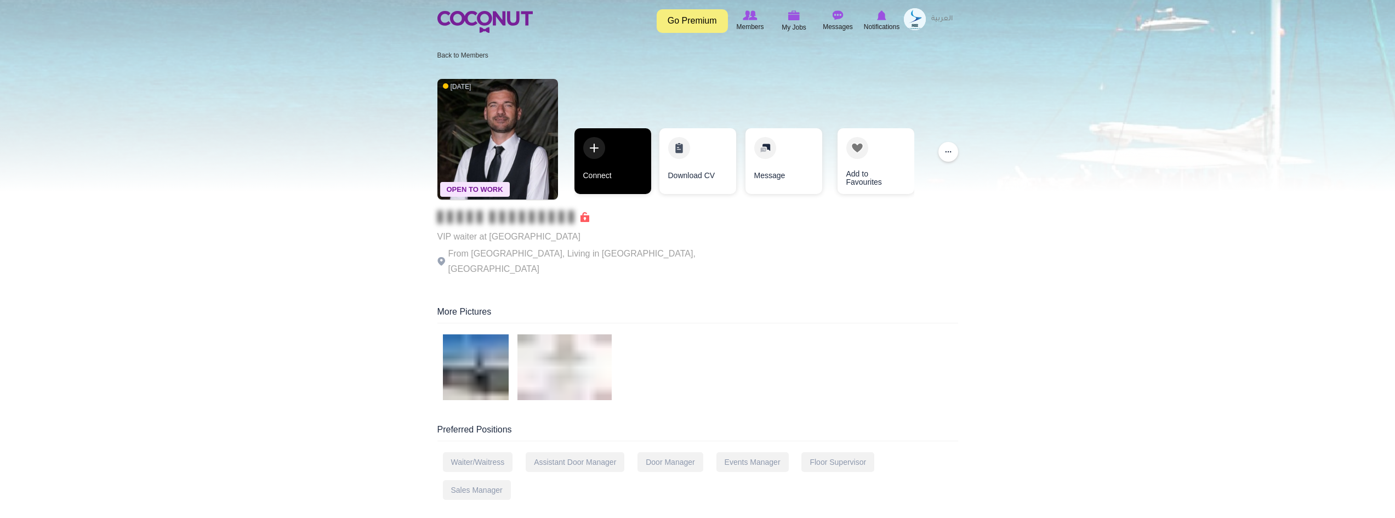
click at [610, 142] on link "Connect" at bounding box center [612, 161] width 77 height 66
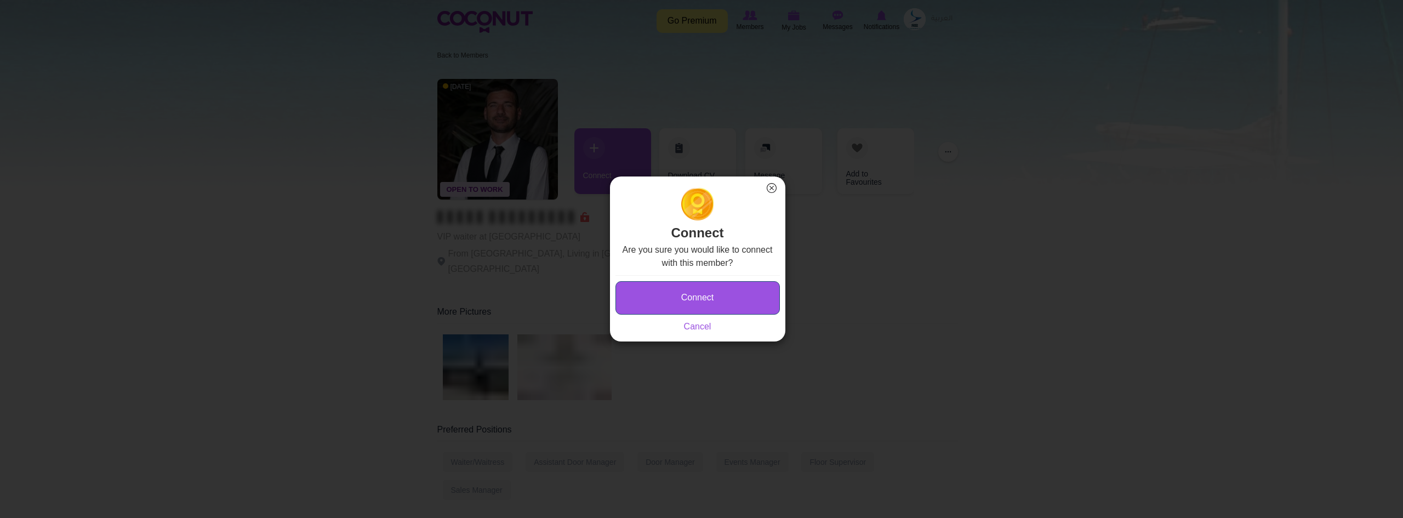
click at [682, 293] on button "Connect" at bounding box center [698, 297] width 164 height 33
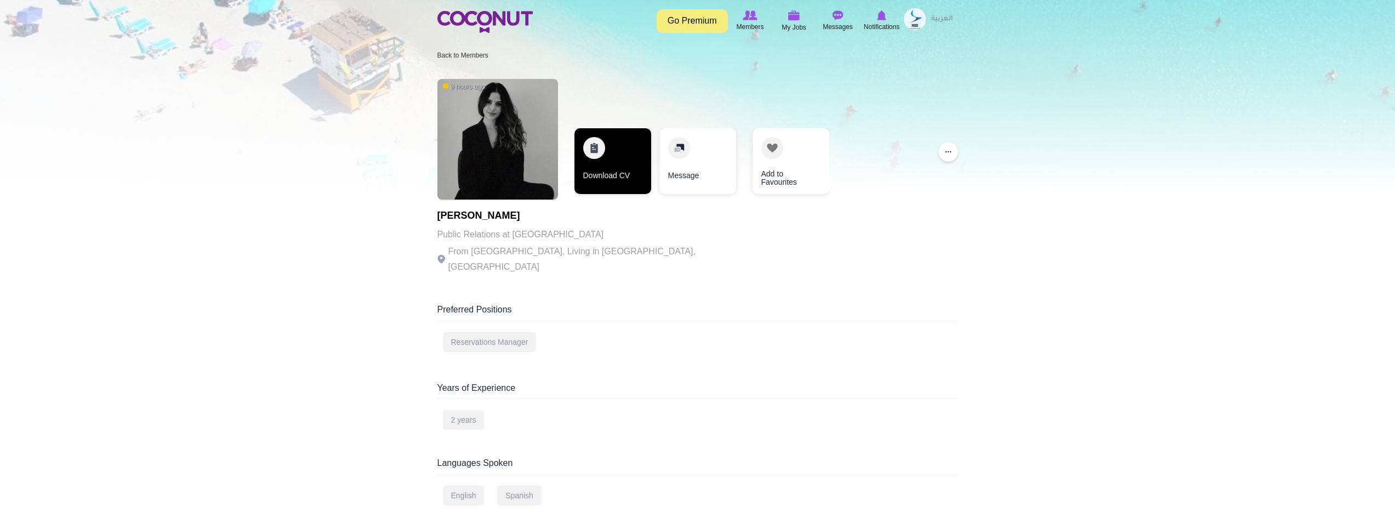
click at [624, 157] on link "Download CV" at bounding box center [612, 161] width 77 height 66
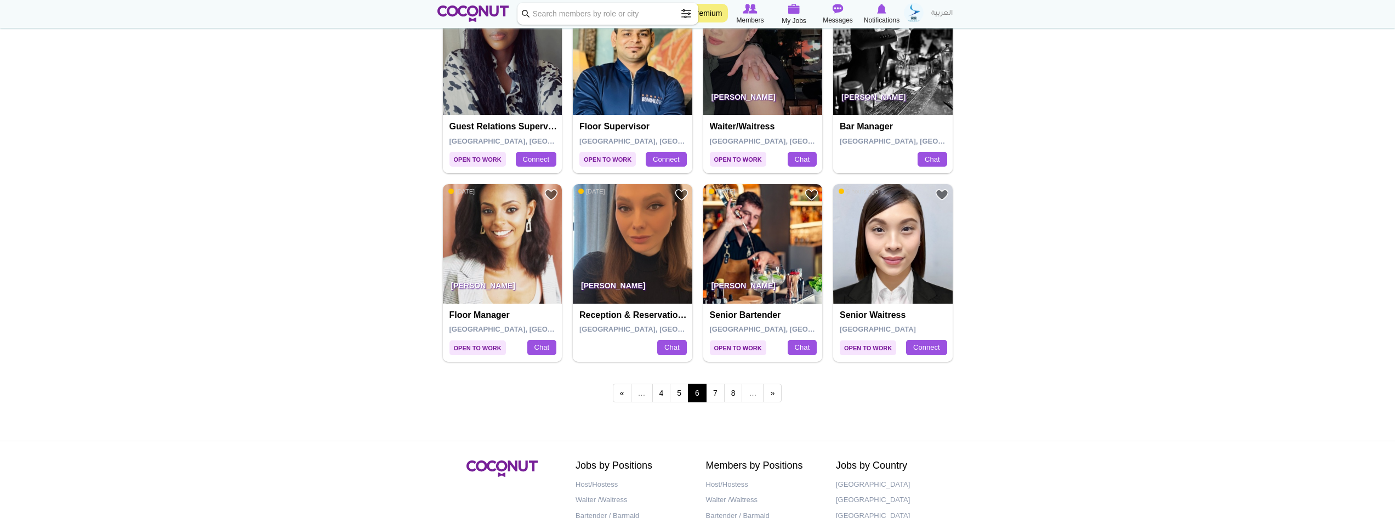
scroll to position [1809, 0]
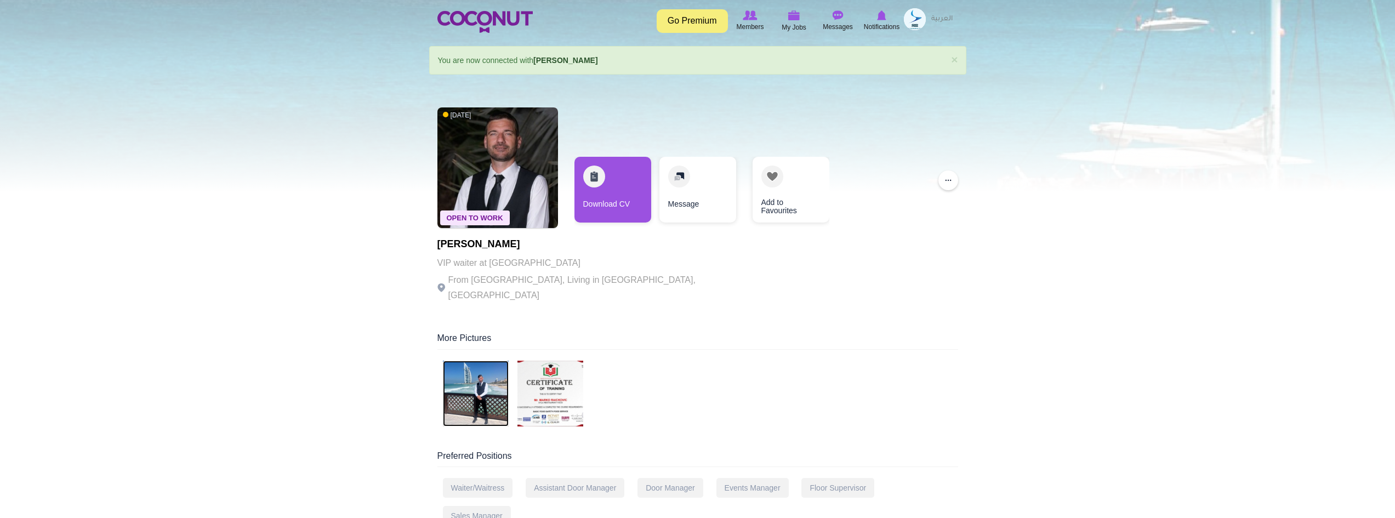
click at [480, 380] on img at bounding box center [476, 394] width 66 height 66
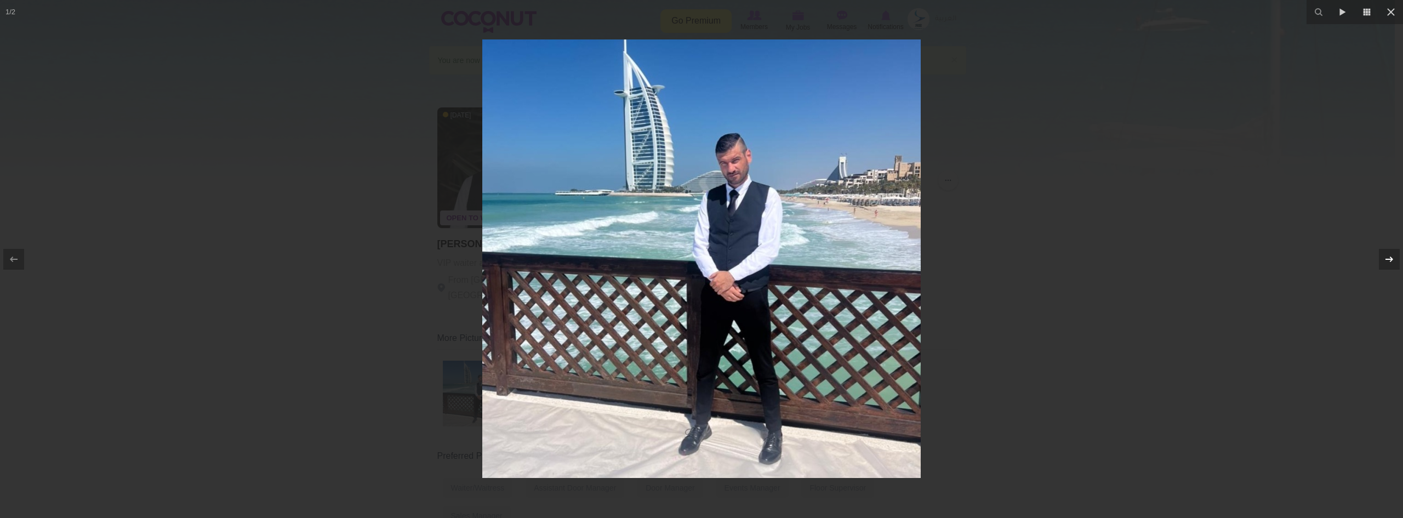
click at [1377, 243] on button at bounding box center [1384, 259] width 38 height 55
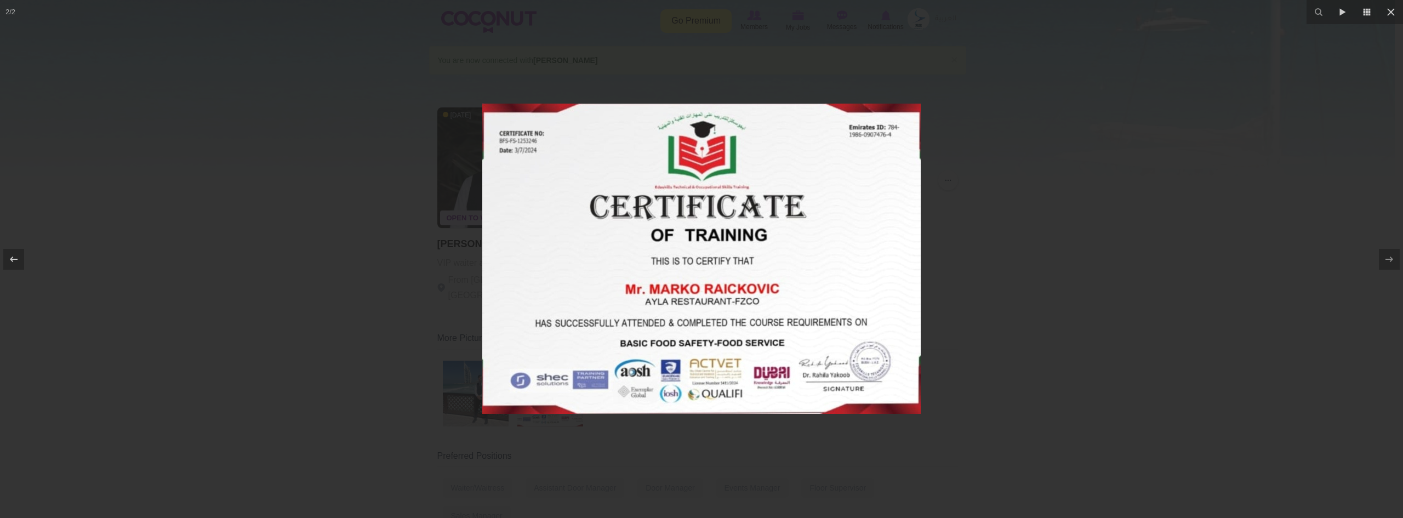
click at [389, 306] on div at bounding box center [701, 259] width 1403 height 518
